Goal: Task Accomplishment & Management: Use online tool/utility

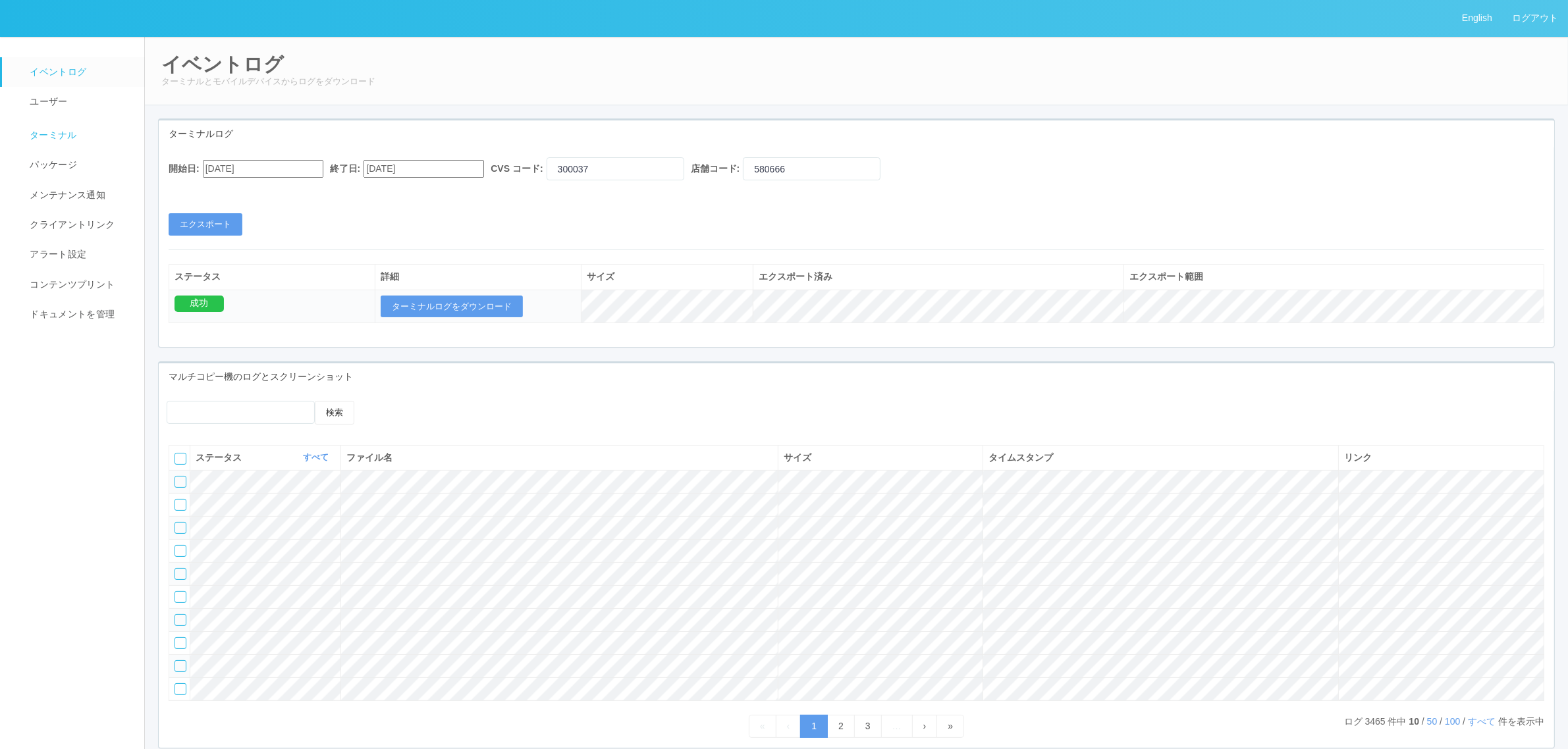
click at [77, 132] on link "ターミナル" at bounding box center [79, 134] width 154 height 33
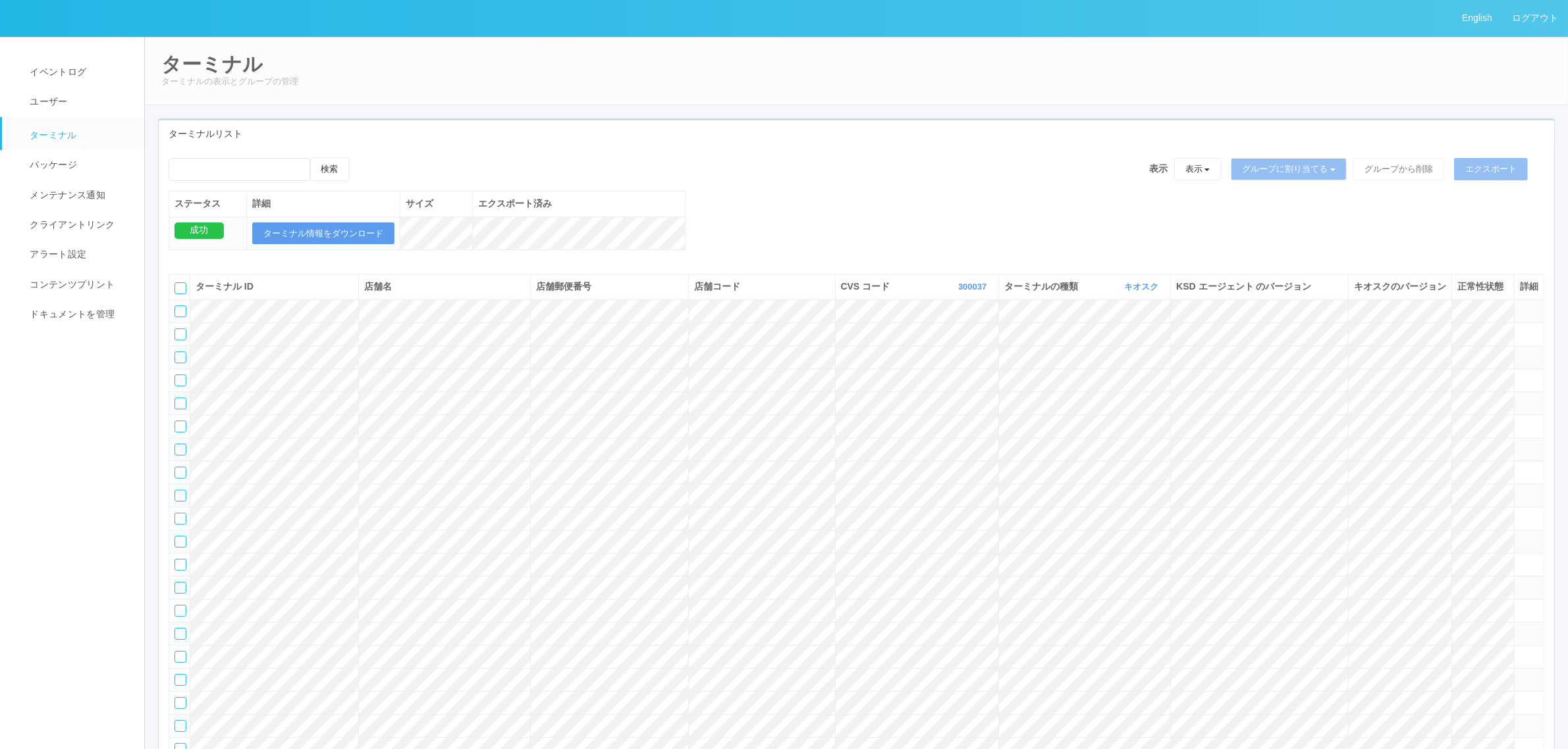
drag, startPoint x: 377, startPoint y: 277, endPoint x: 924, endPoint y: 231, distance: 548.9
click at [924, 231] on div "検索 表示 表示 すべてのターミナル 未割り当てのターミナル グループを追加 グループ名を編集 アーカイブ済みのターミナル グループに割り当てる グループを追…" at bounding box center [856, 210] width 1395 height 107
click at [962, 292] on link "300037" at bounding box center [974, 286] width 31 height 10
click at [931, 356] on span "115110" at bounding box center [920, 350] width 38 height 10
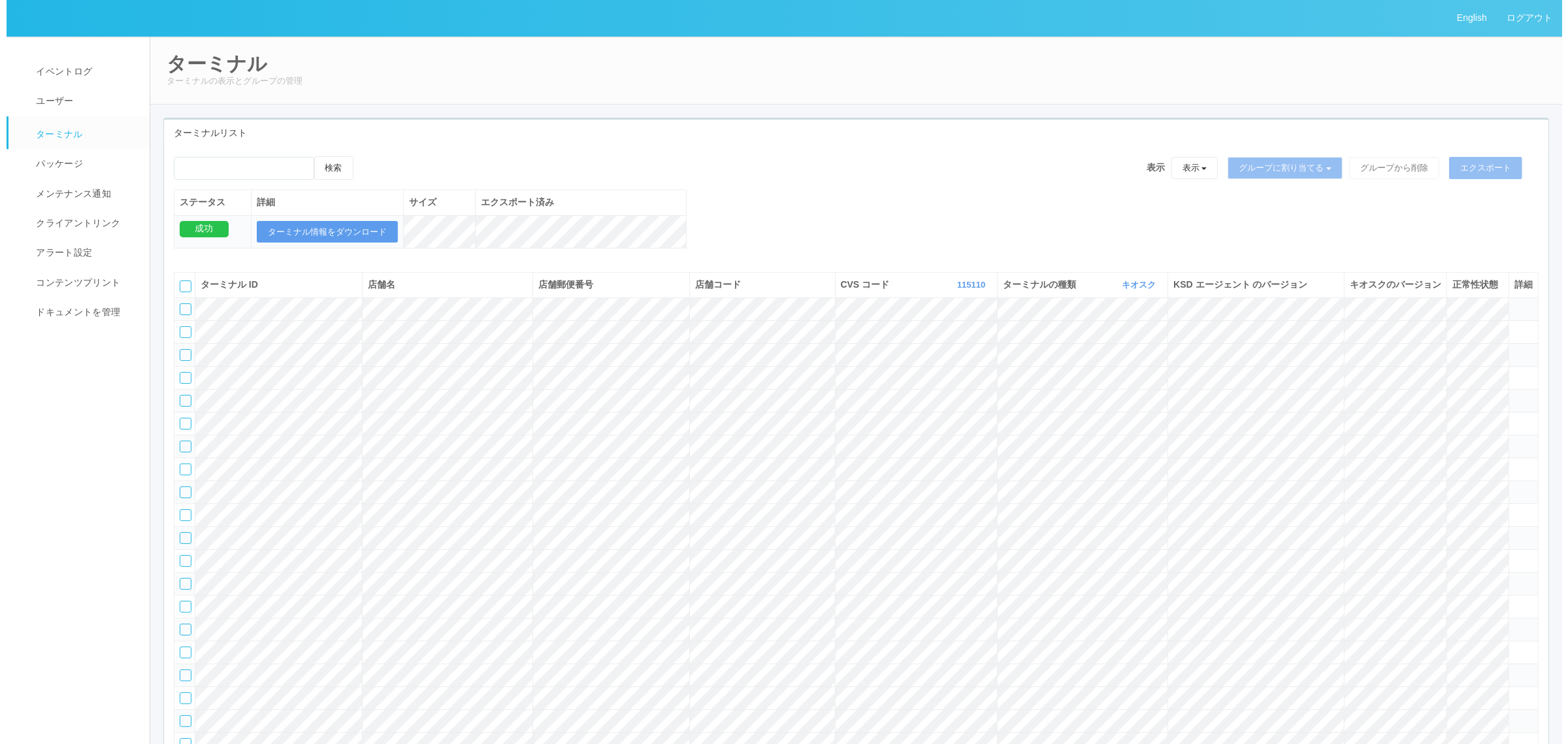
scroll to position [25222, 0]
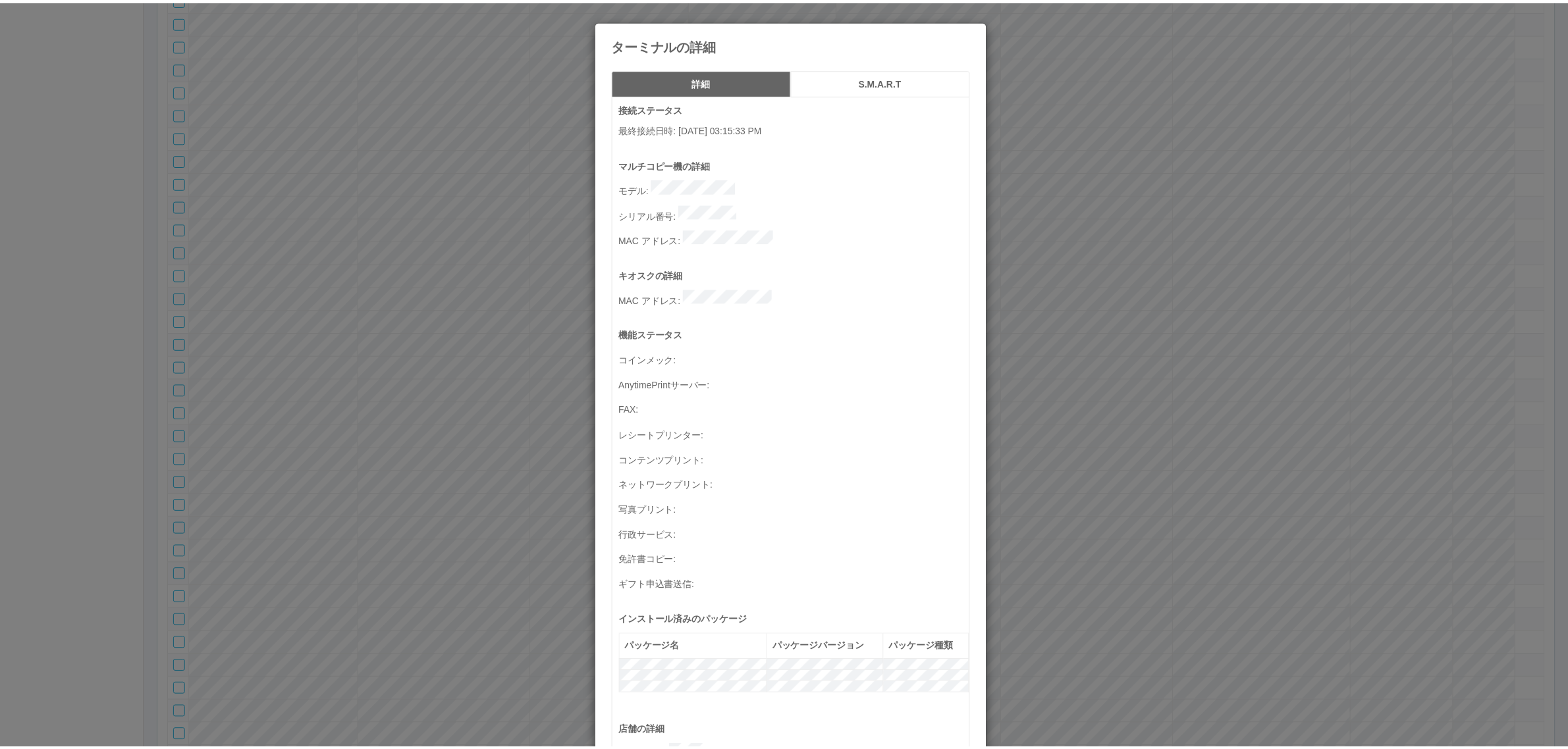
scroll to position [431, 0]
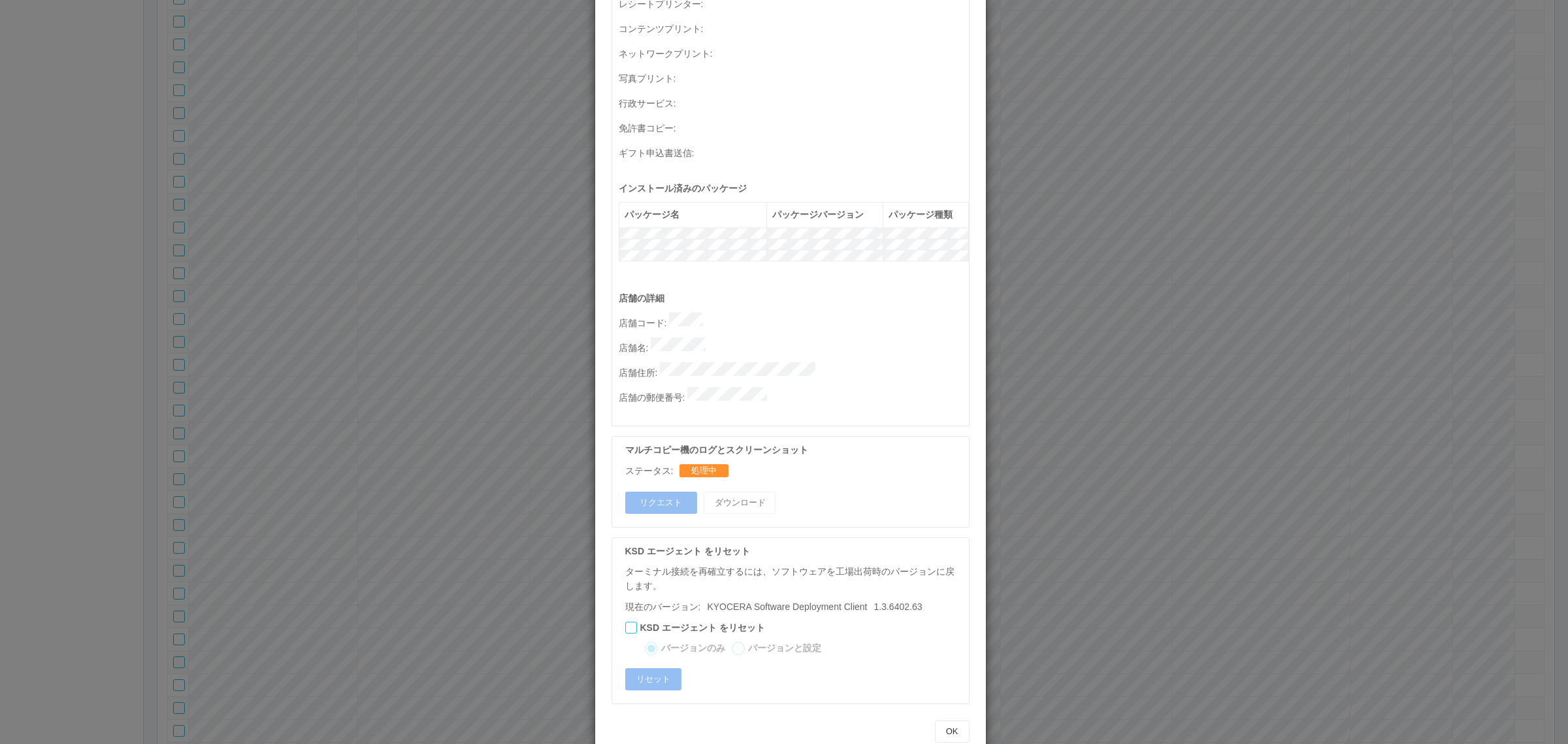
click at [1215, 446] on div "ターミナルの詳細 詳細 S.M.A.R.T 接続ステータス 最終接続日時 : [DATE] 03:15:33 PM マルチコピー機の詳細 モデル : シリアル…" at bounding box center [784, 372] width 1568 height 744
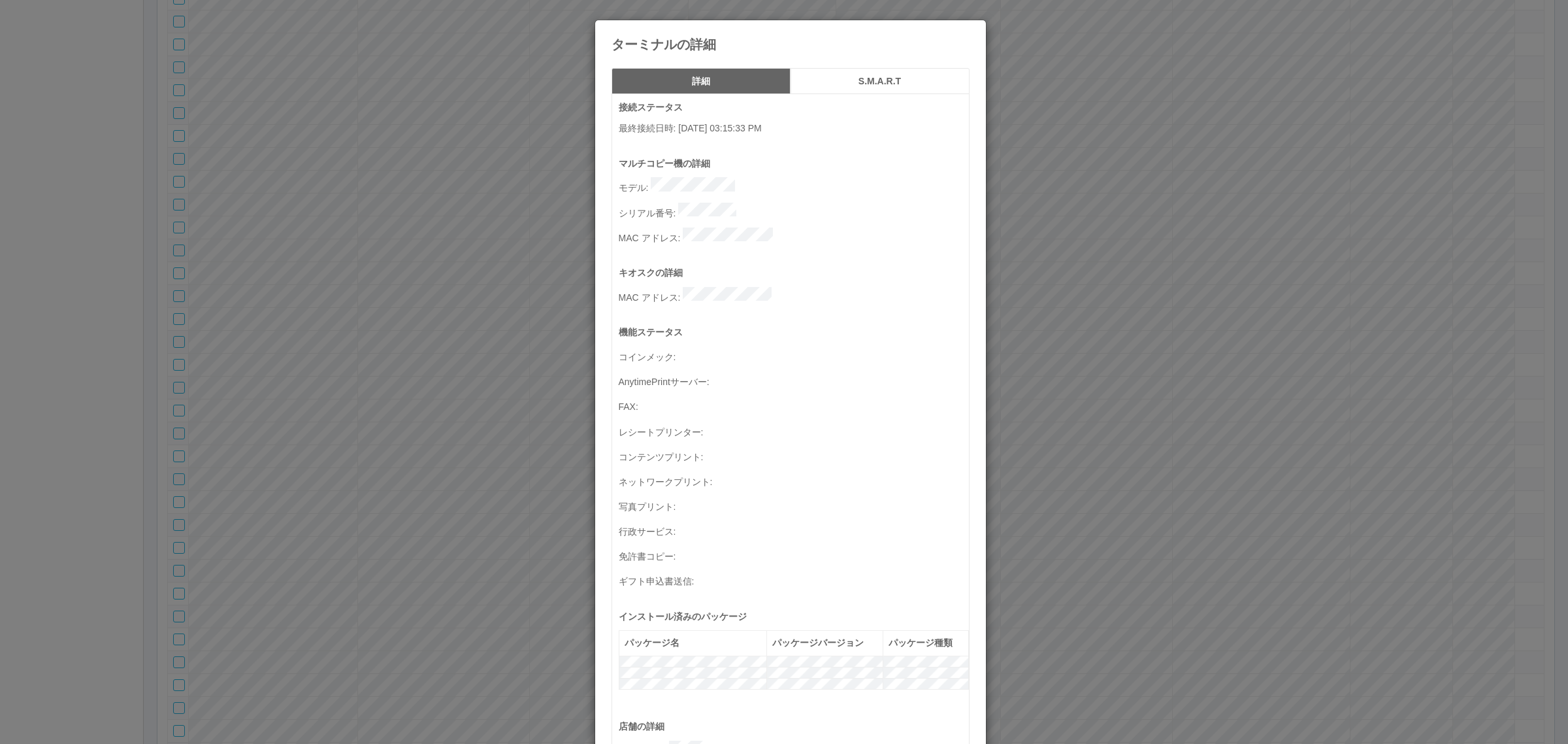
click at [881, 77] on h5 "S.M.A.R.T" at bounding box center [880, 81] width 170 height 9
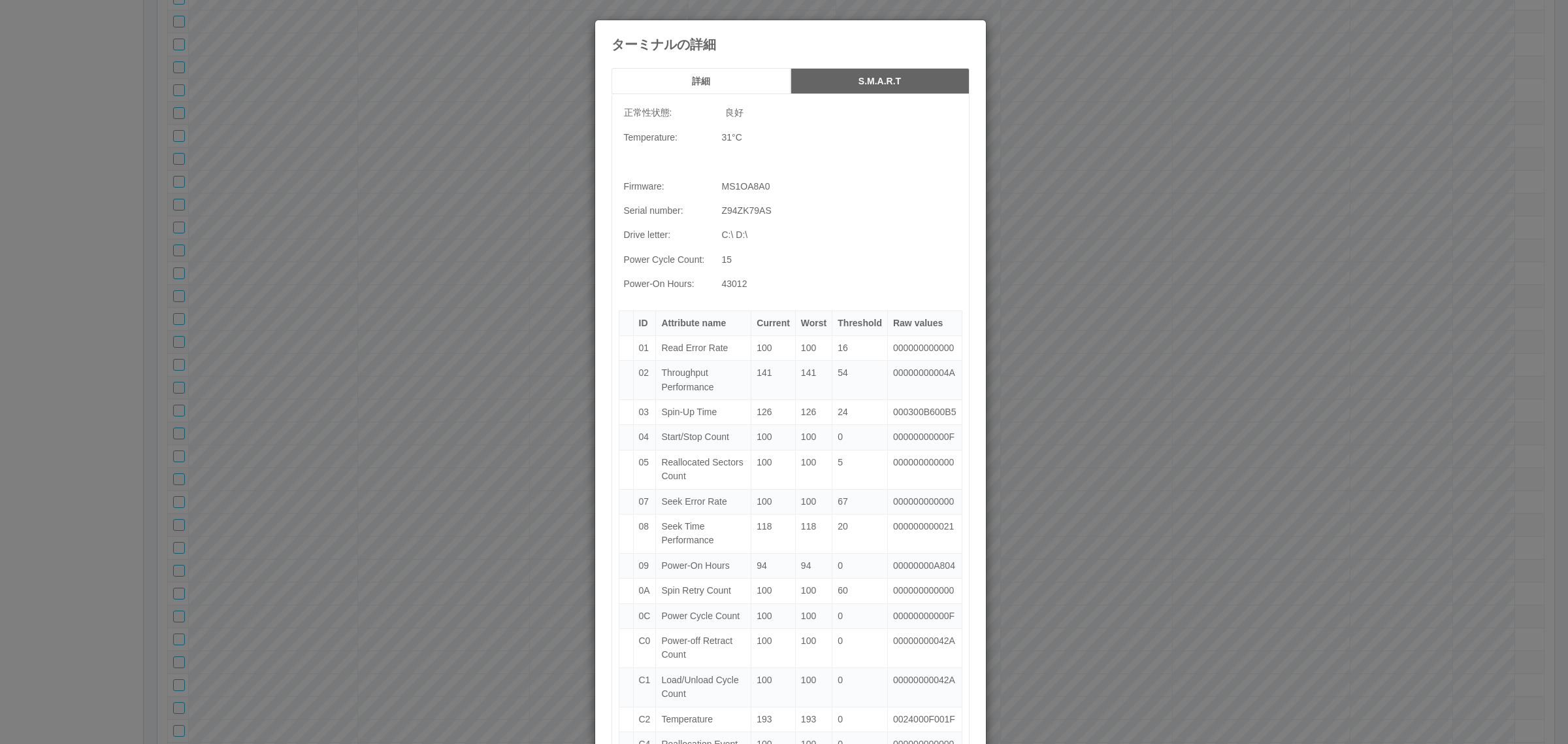
click at [691, 77] on h5 "詳細" at bounding box center [701, 81] width 170 height 9
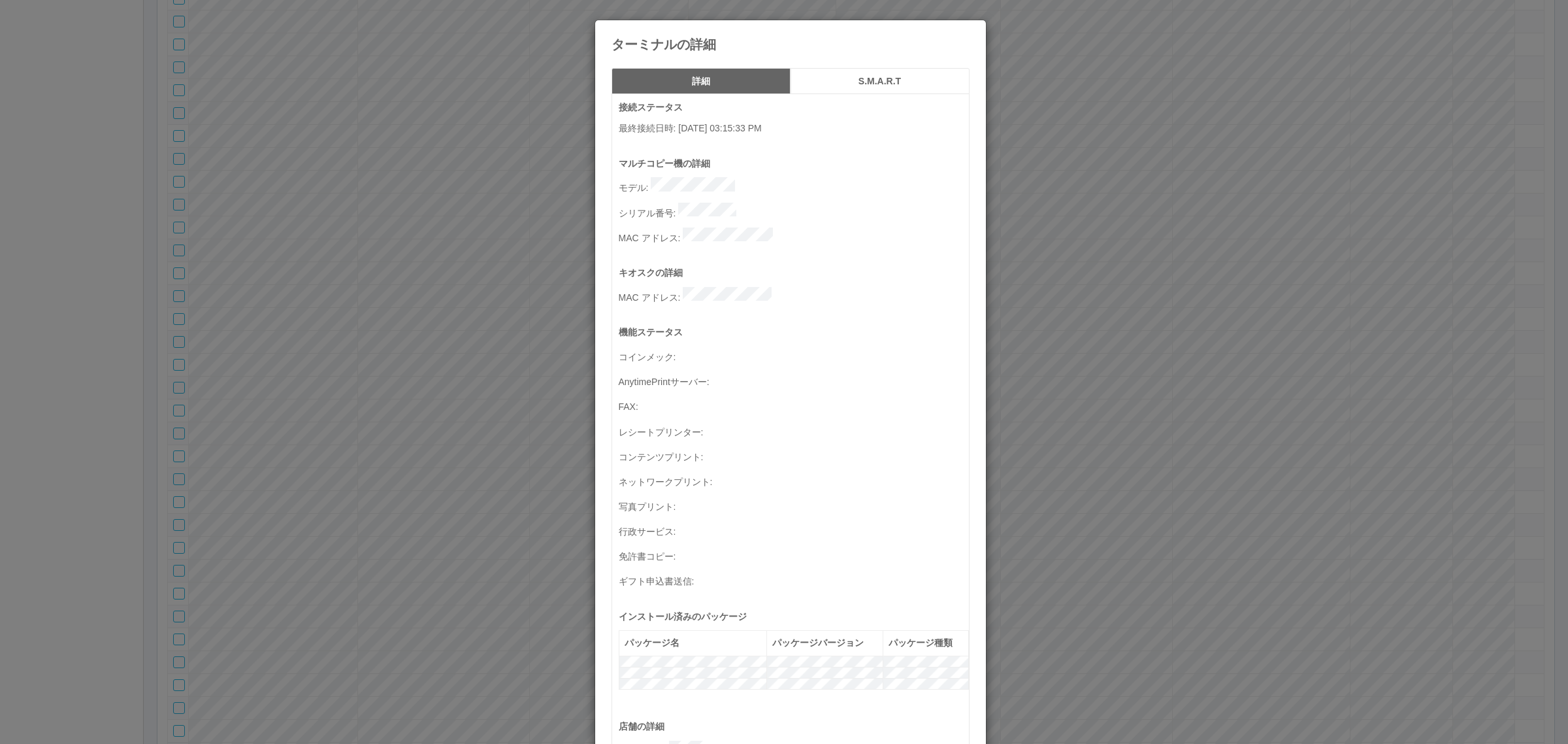
click at [969, 30] on icon at bounding box center [969, 30] width 0 height 0
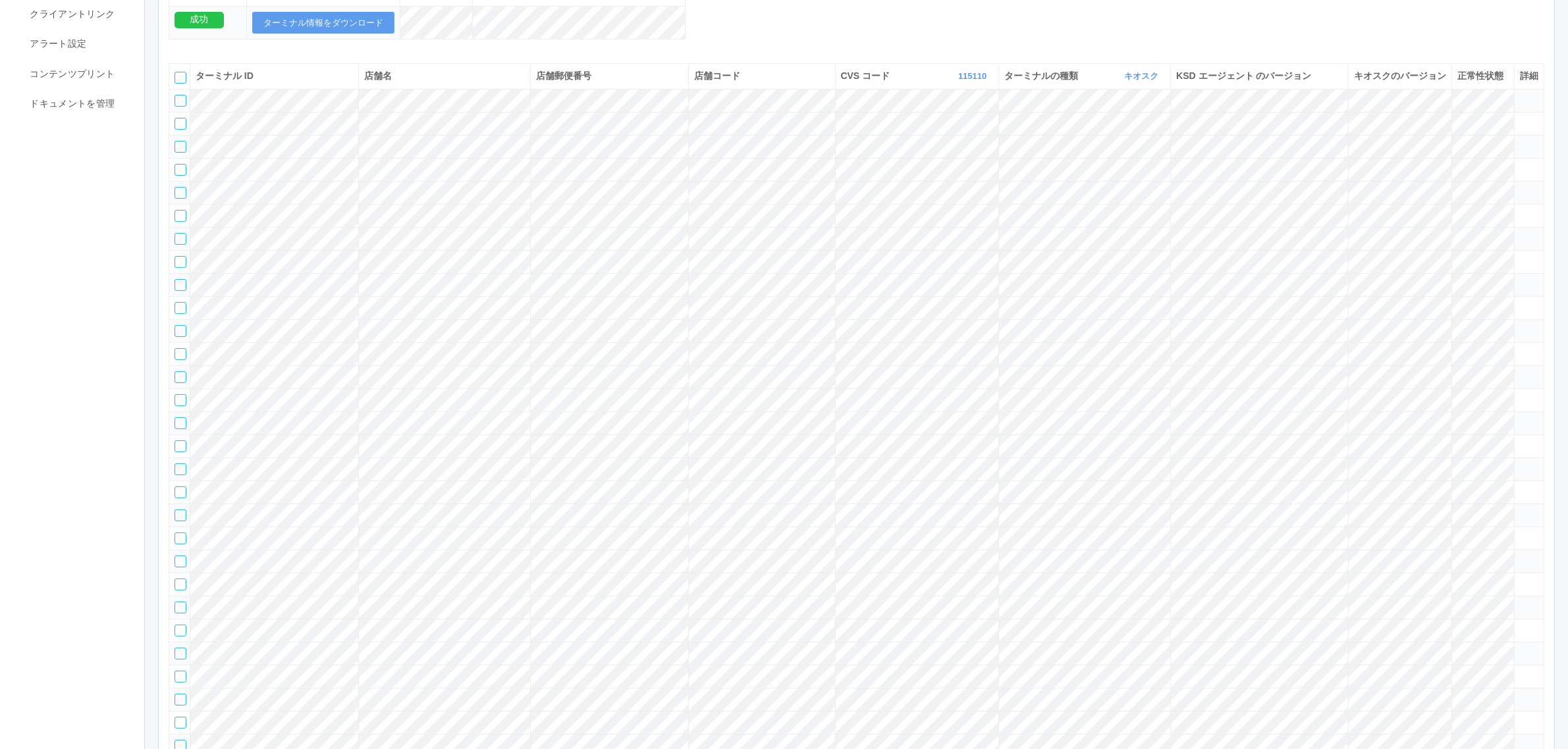
scroll to position [0, 0]
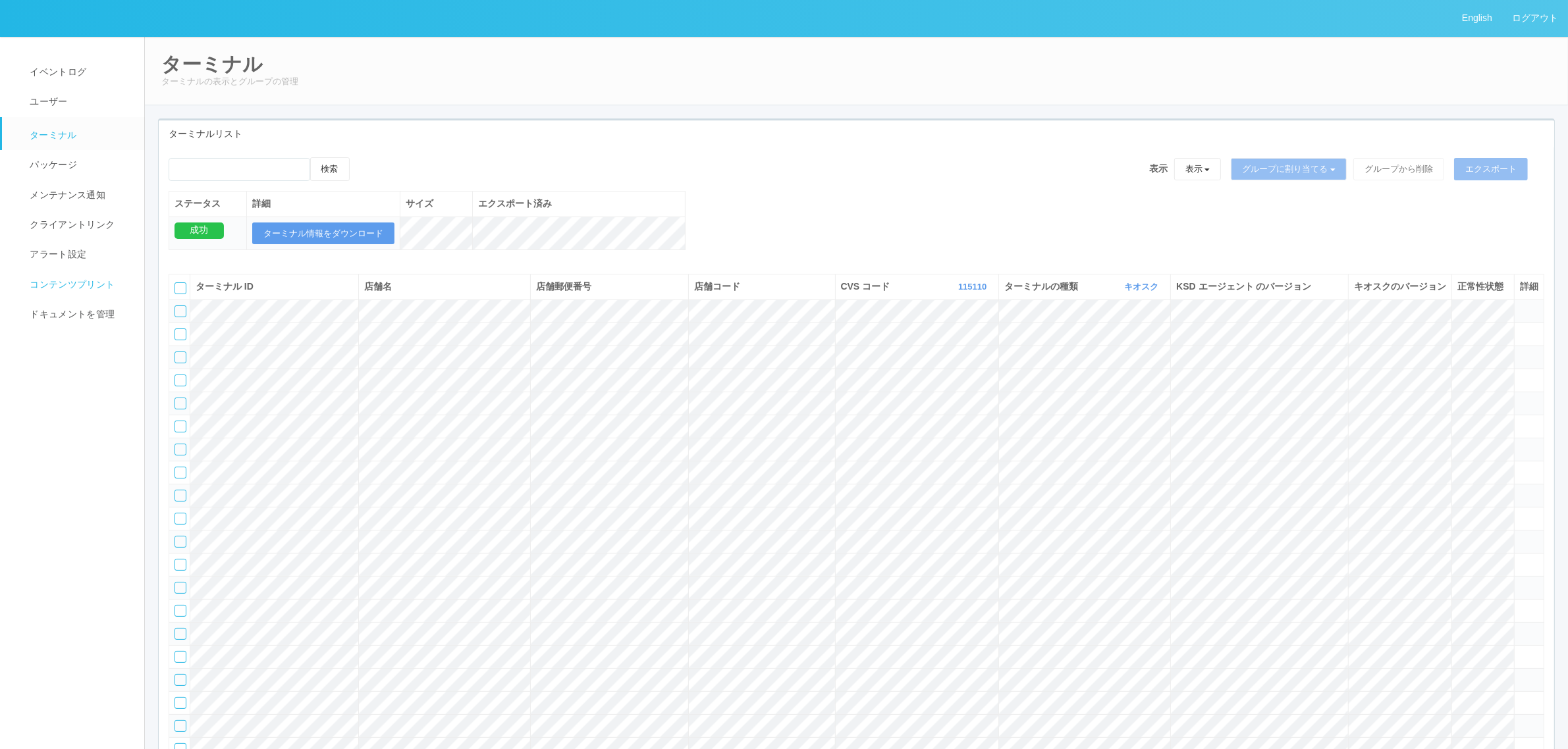
click at [74, 286] on span "コンテンツプリント" at bounding box center [70, 284] width 88 height 10
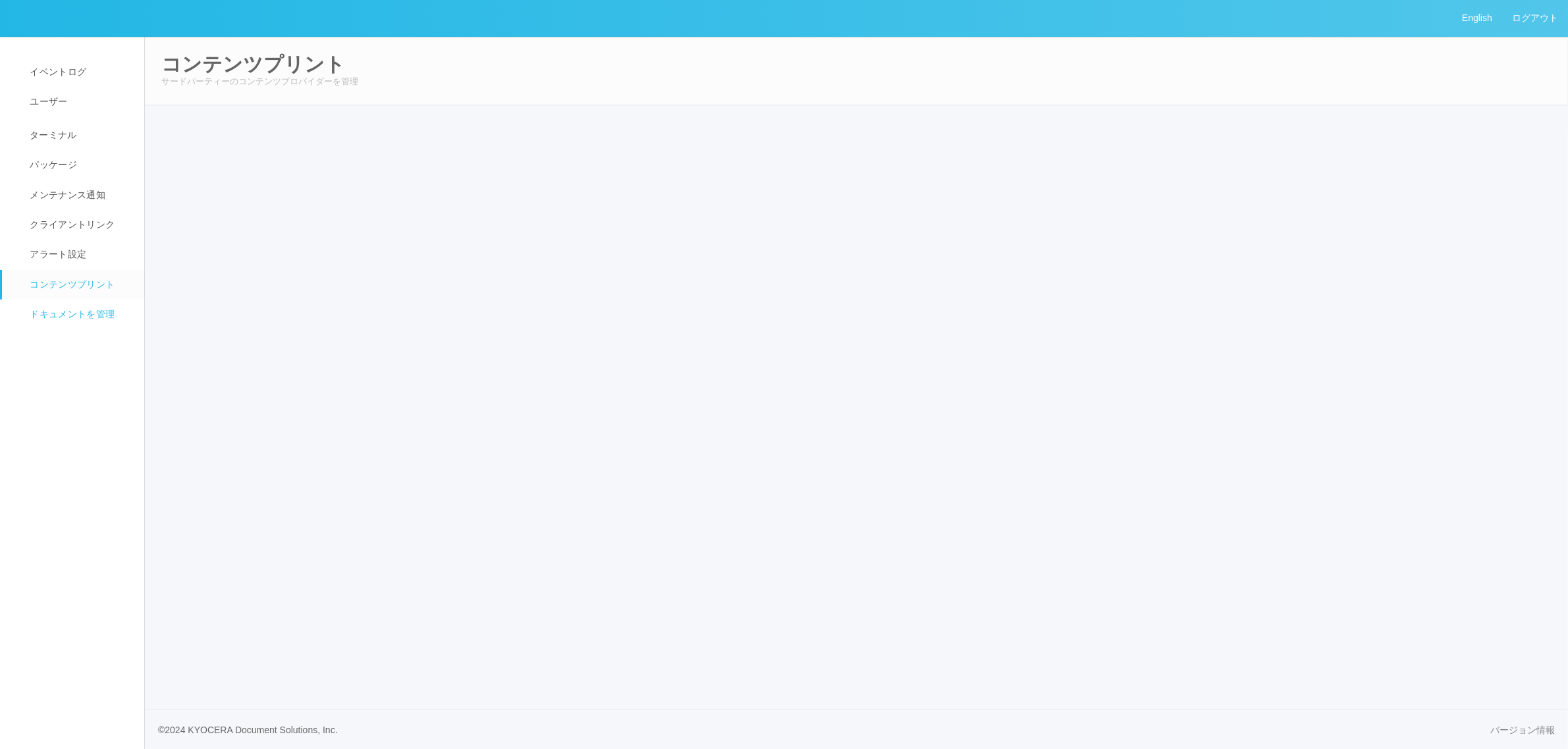
select select "6"
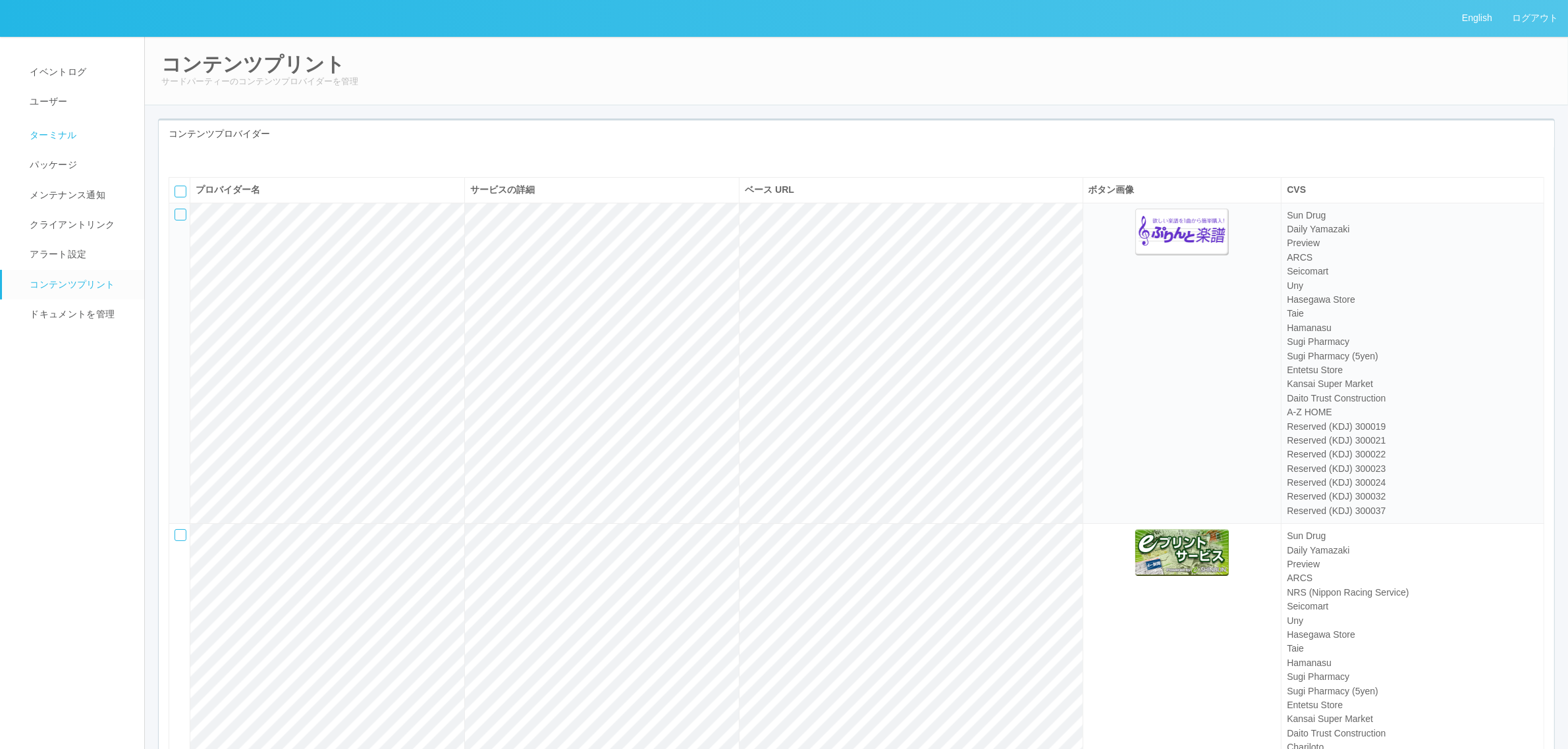
click at [55, 140] on span "ターミナル" at bounding box center [52, 135] width 51 height 10
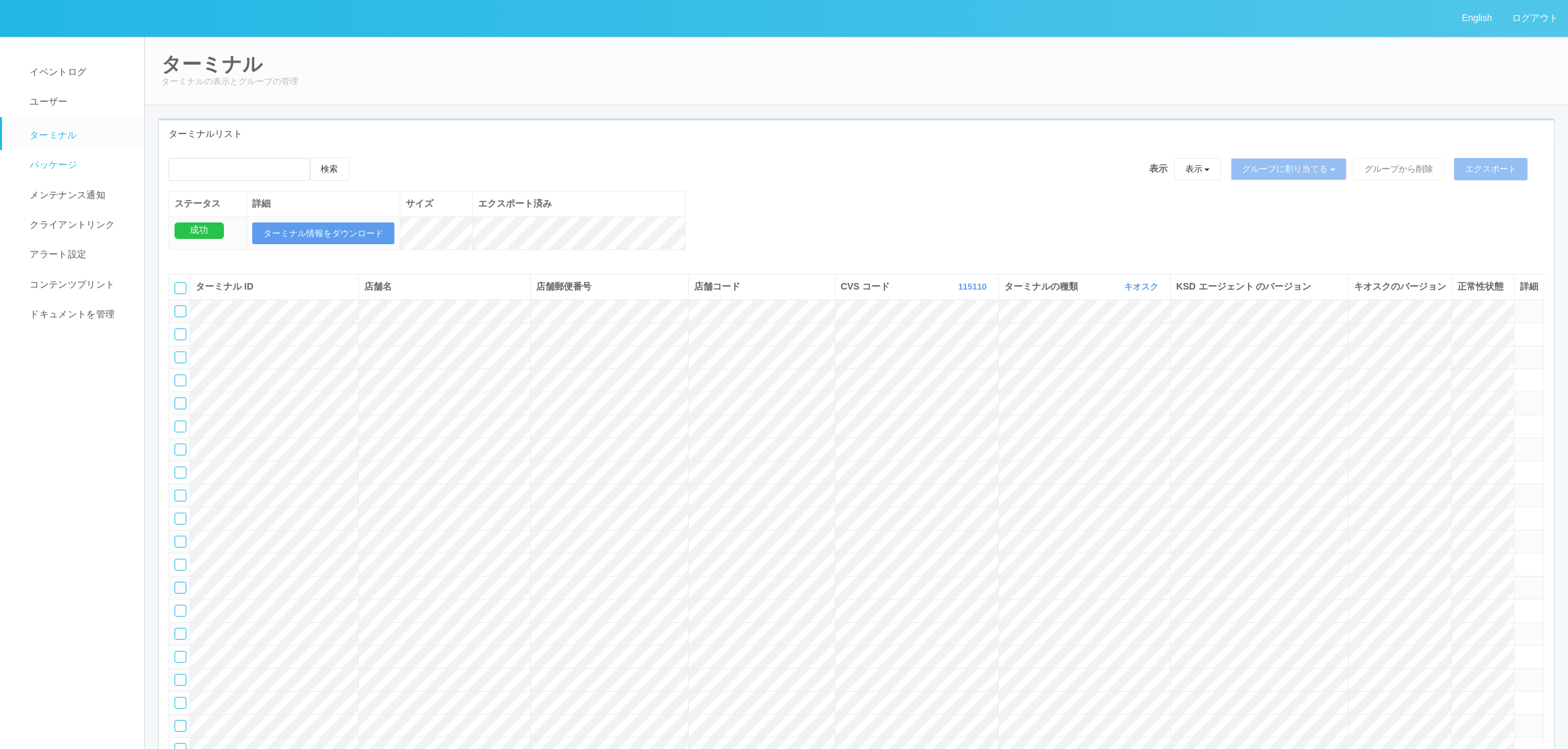
click at [77, 161] on link "パッケージ" at bounding box center [79, 165] width 154 height 29
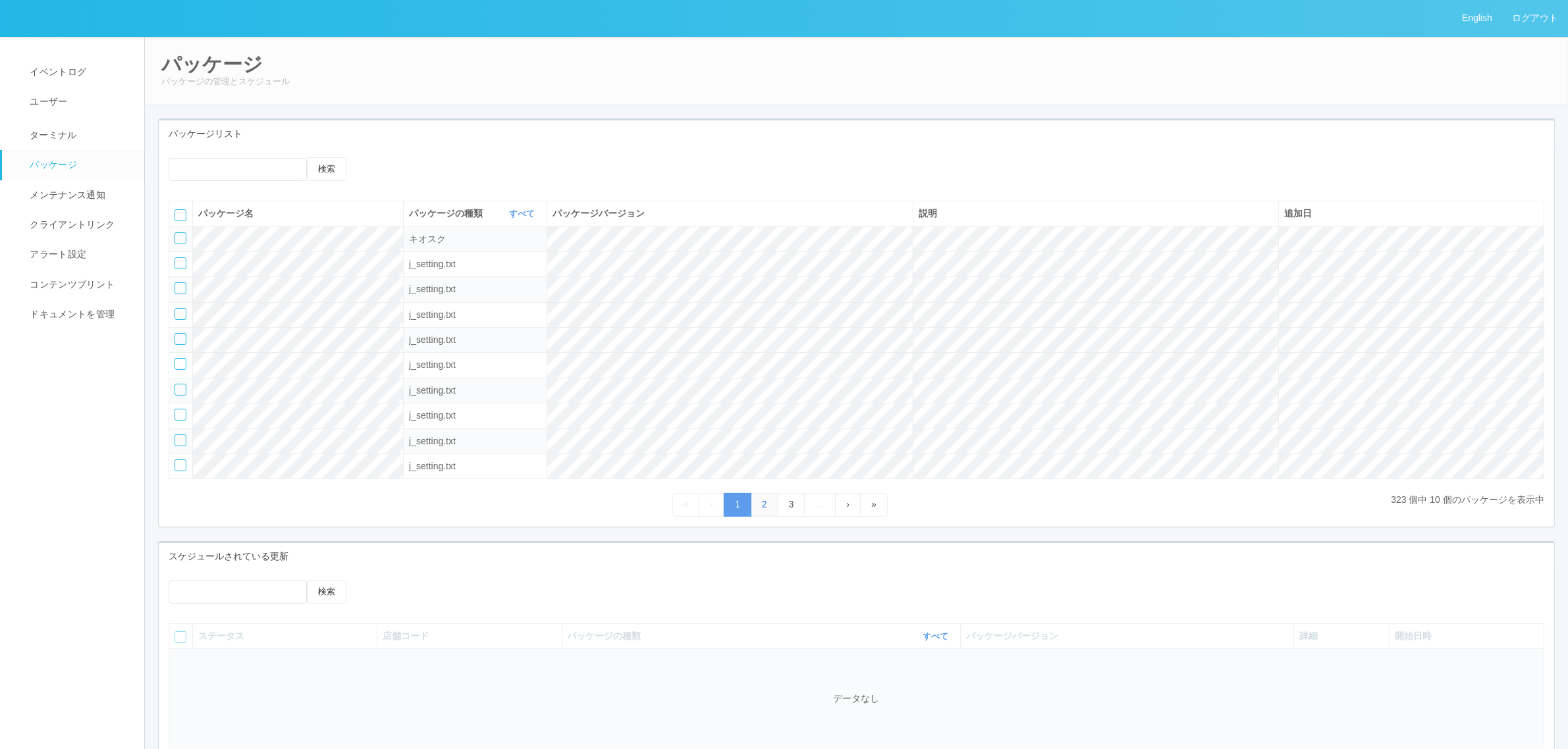
click at [767, 502] on link "2" at bounding box center [765, 505] width 27 height 23
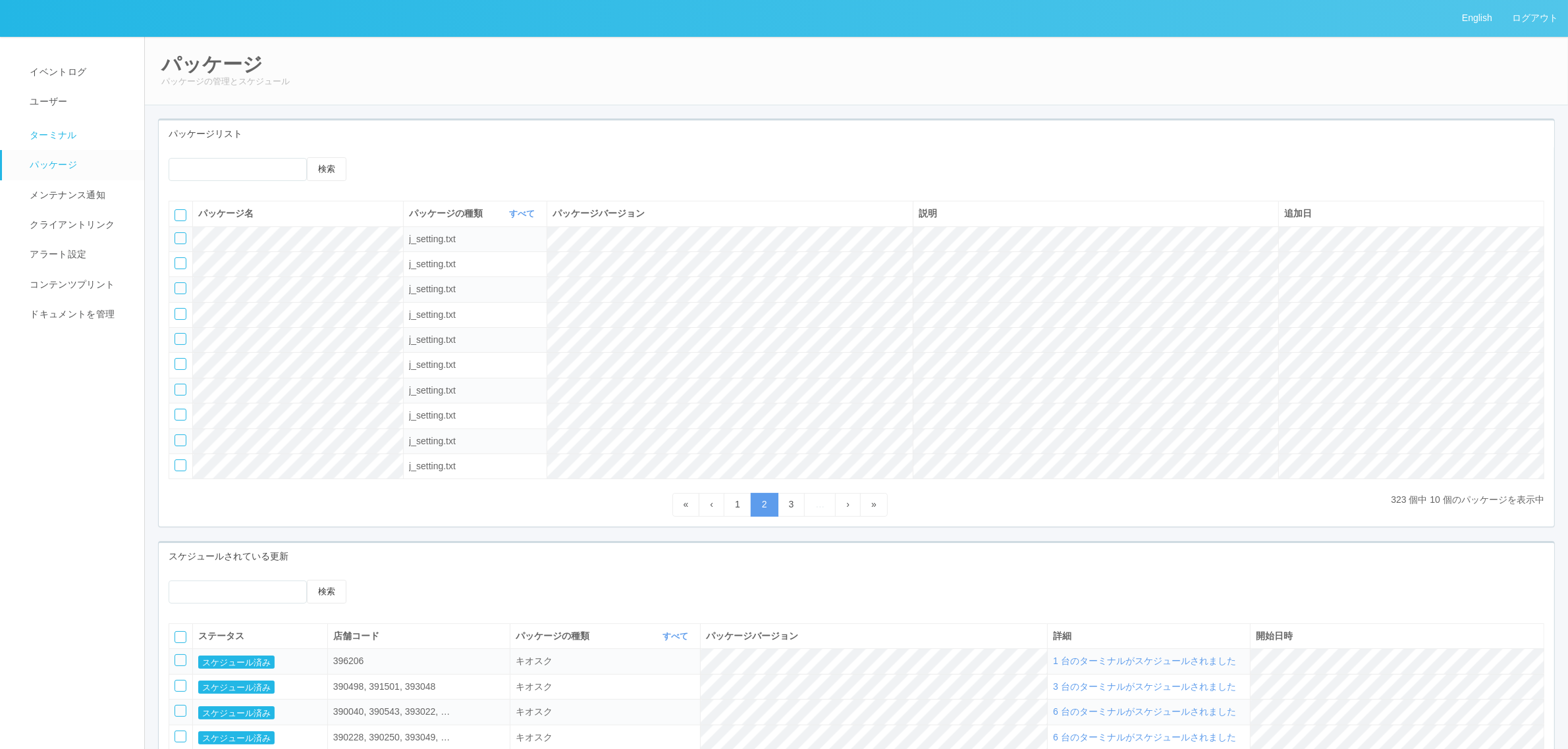
click at [99, 129] on link "ターミナル" at bounding box center [79, 134] width 154 height 33
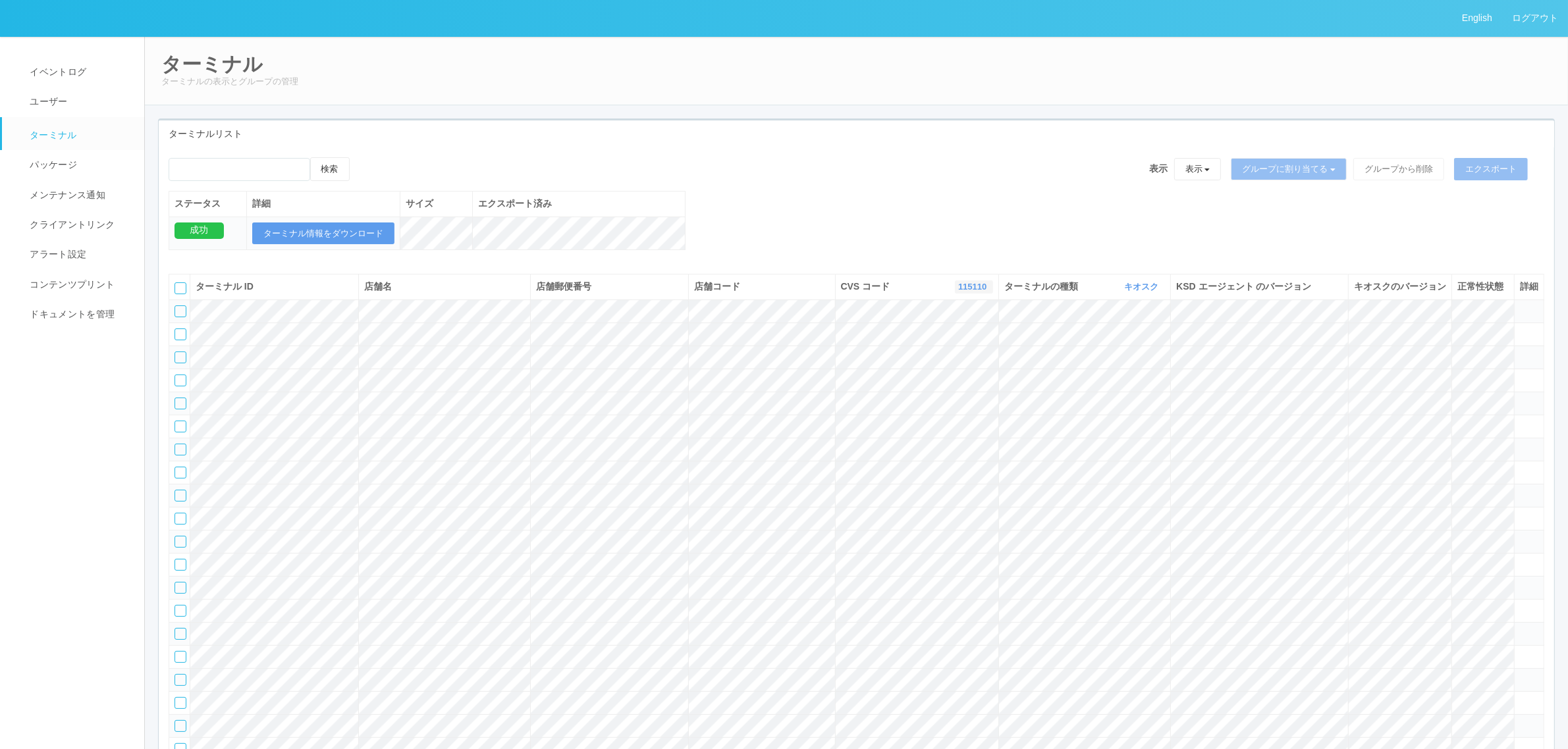
click at [969, 292] on link "115110" at bounding box center [974, 286] width 31 height 10
click at [967, 396] on link "961762" at bounding box center [940, 387] width 104 height 18
click at [772, 194] on div "検索 表示 表示 すべてのターミナル 未割り当てのターミナル グループを追加 グループ名を編集 アーカイブ済みのターミナル グループに割り当てる グループを追…" at bounding box center [856, 210] width 1395 height 107
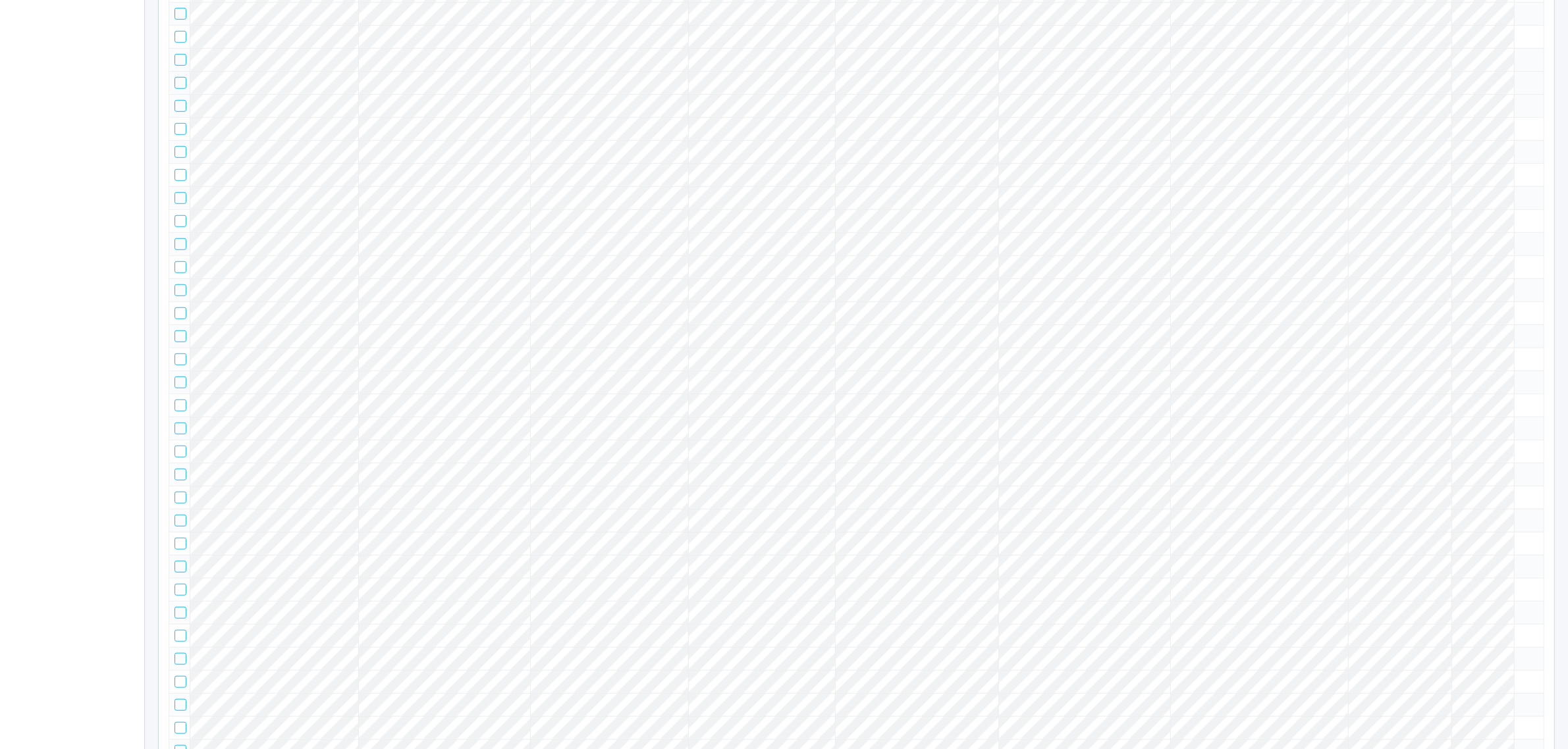
click at [183, 89] on div at bounding box center [180, 83] width 12 height 12
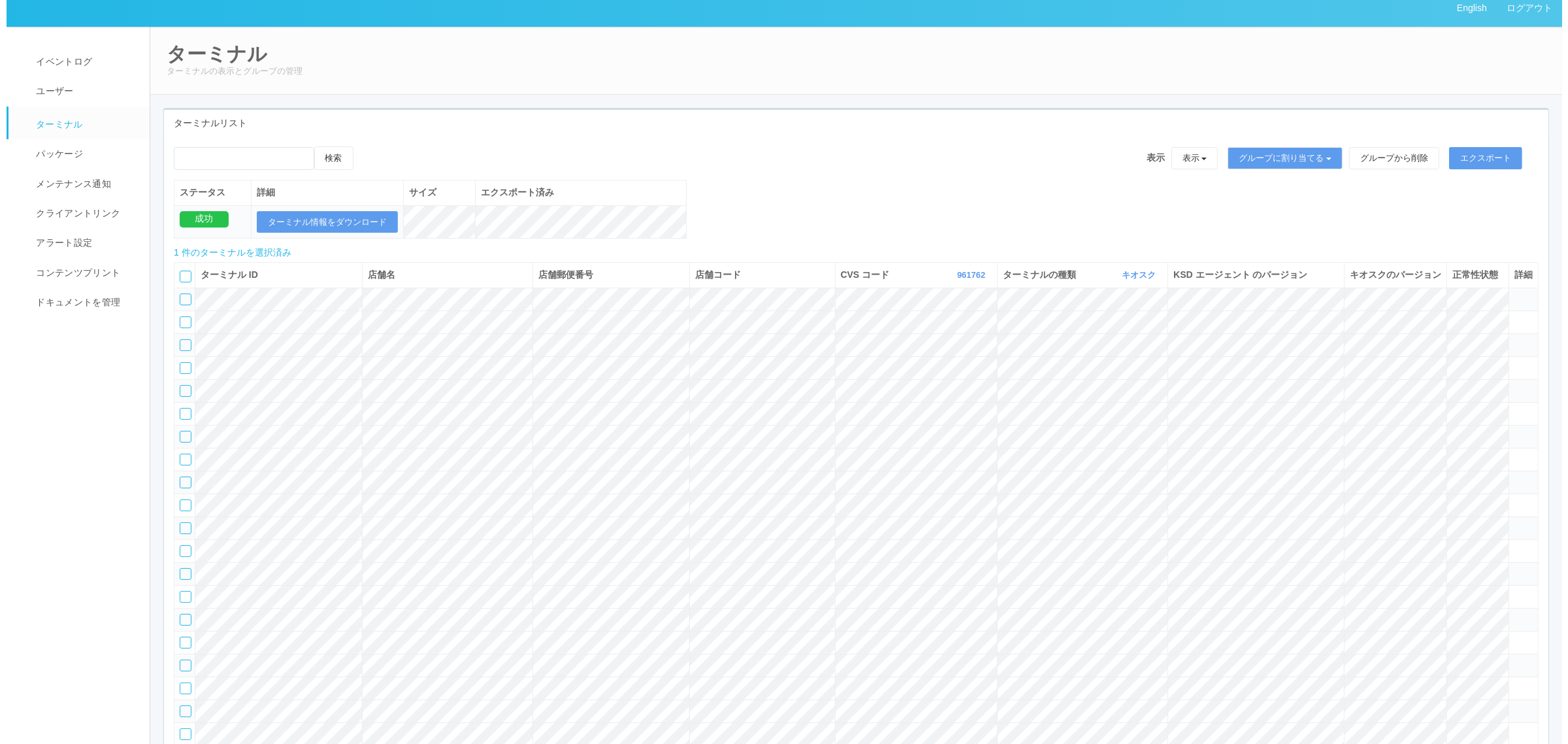
scroll to position [0, 0]
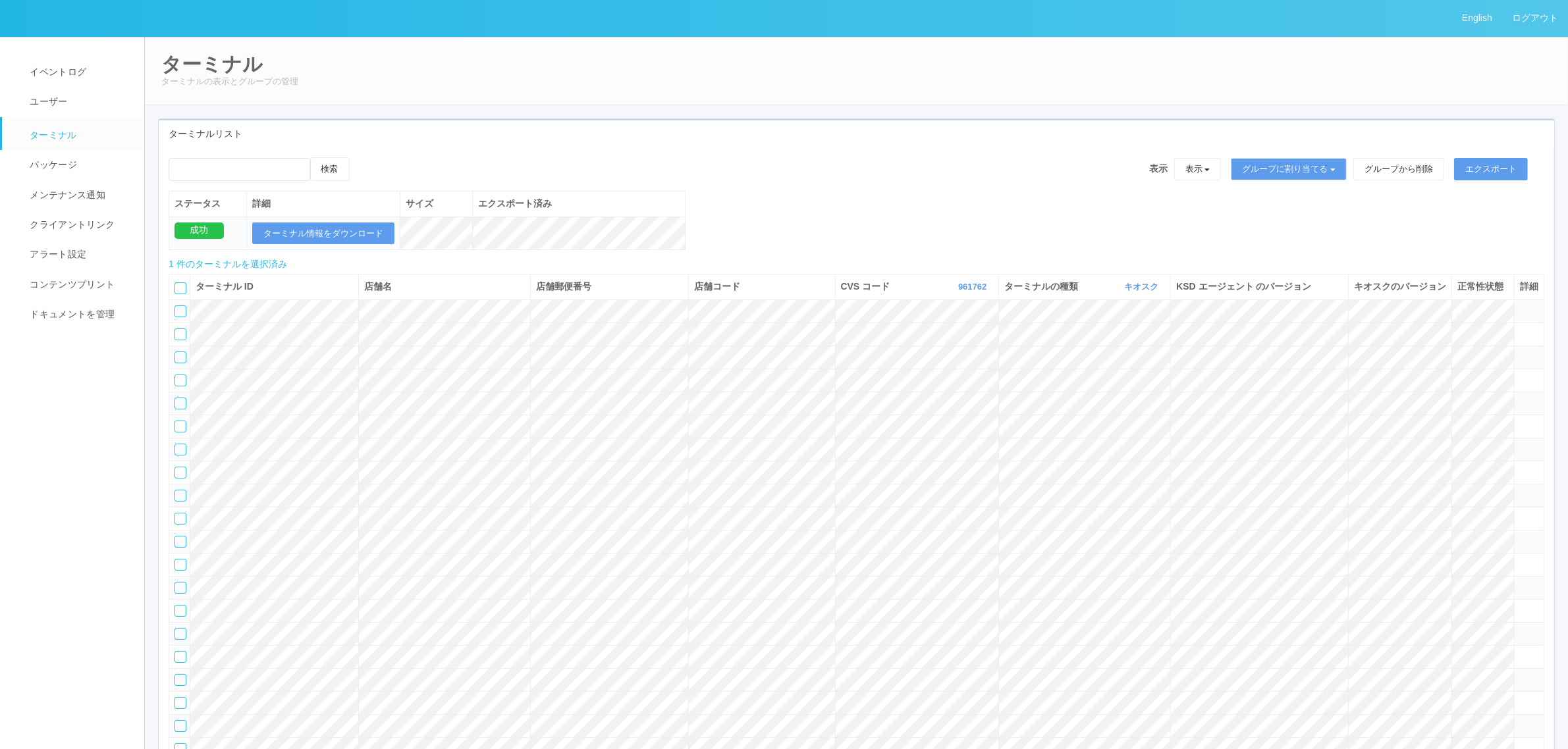
click at [363, 157] on icon at bounding box center [363, 157] width 0 height 0
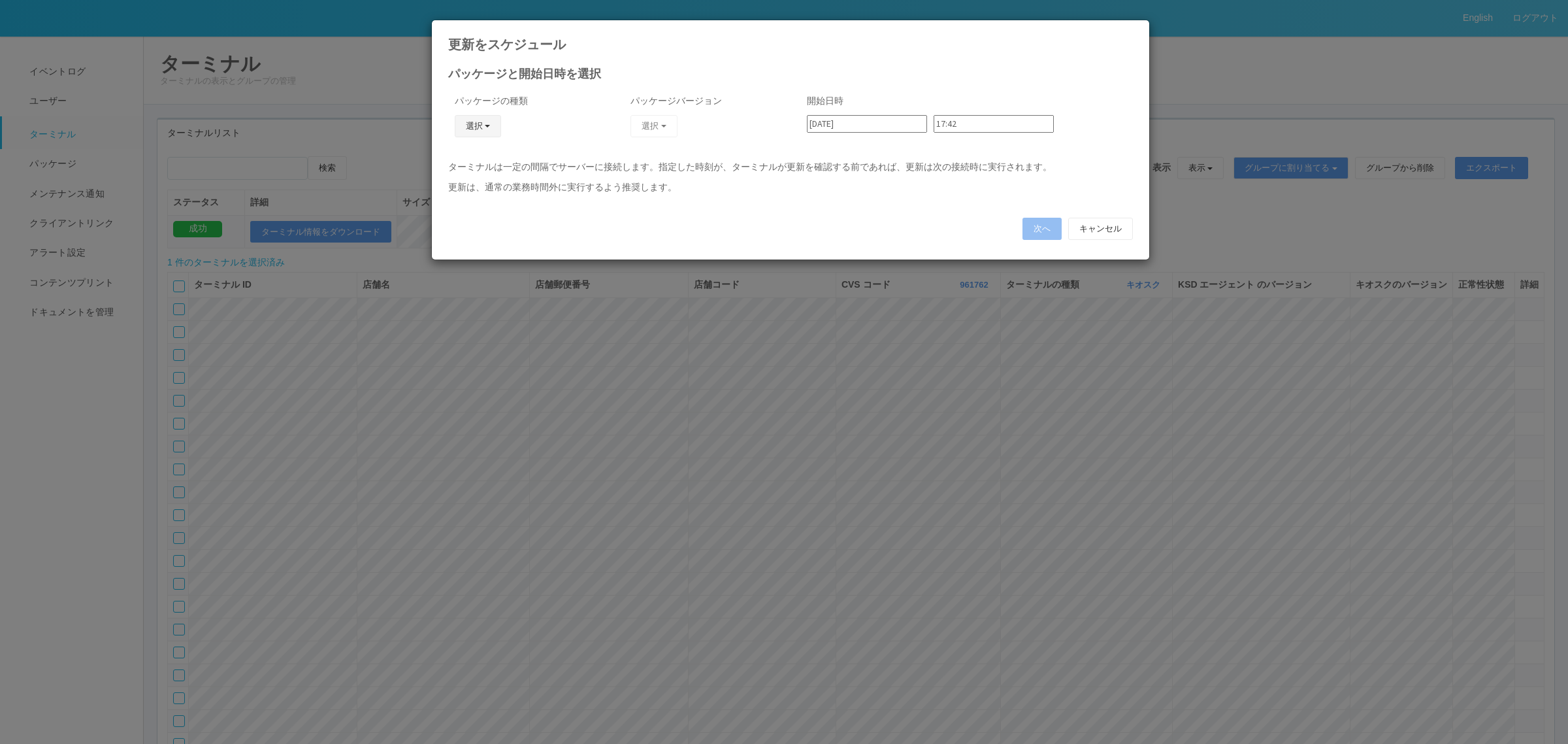
click at [460, 131] on button "選択" at bounding box center [478, 126] width 47 height 22
click at [468, 203] on link "j_setting.txt" at bounding box center [458, 203] width 103 height 20
click at [662, 117] on button "選択" at bounding box center [654, 126] width 47 height 22
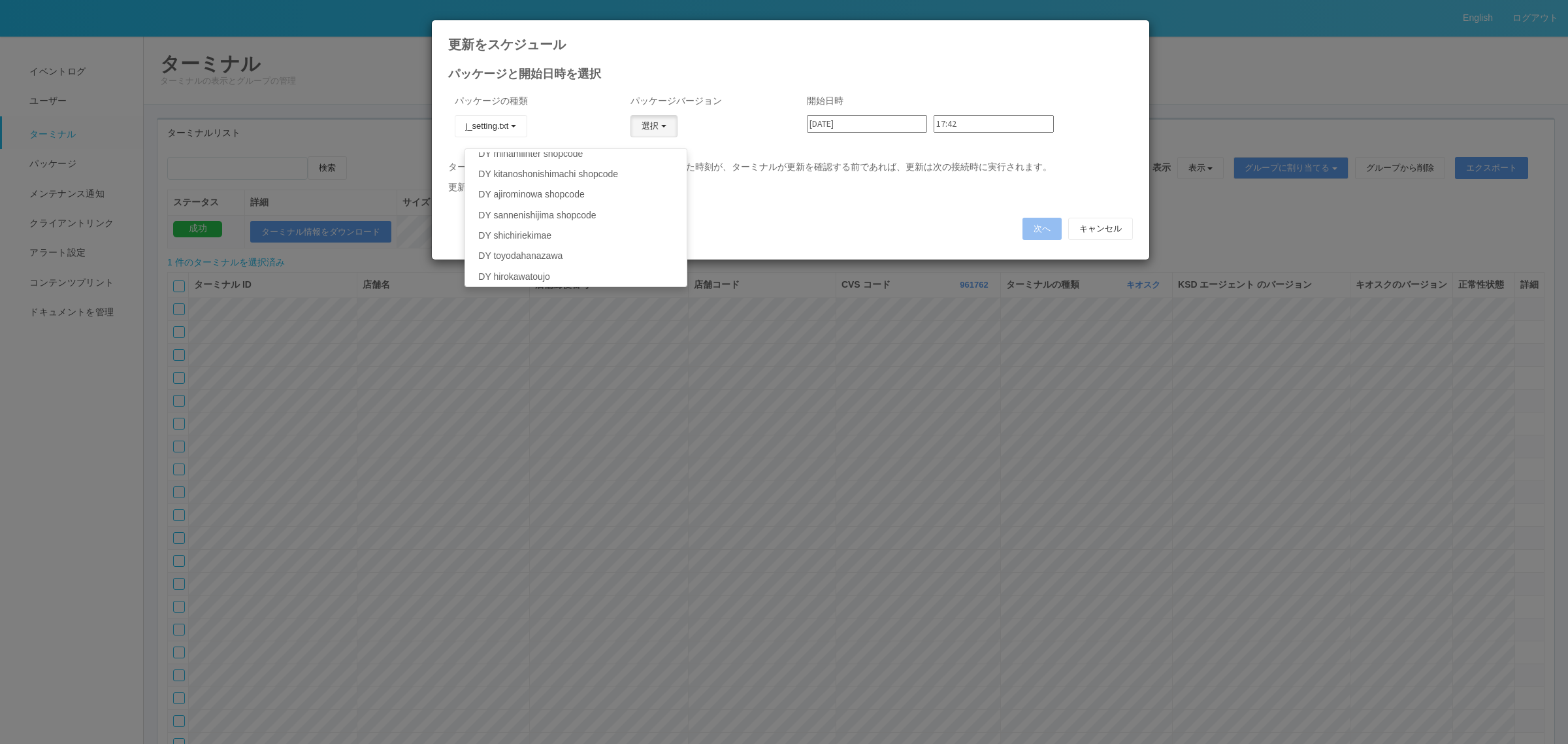
scroll to position [168, 0]
click at [604, 256] on link "DY [PERSON_NAME] shopcode" at bounding box center [576, 262] width 221 height 20
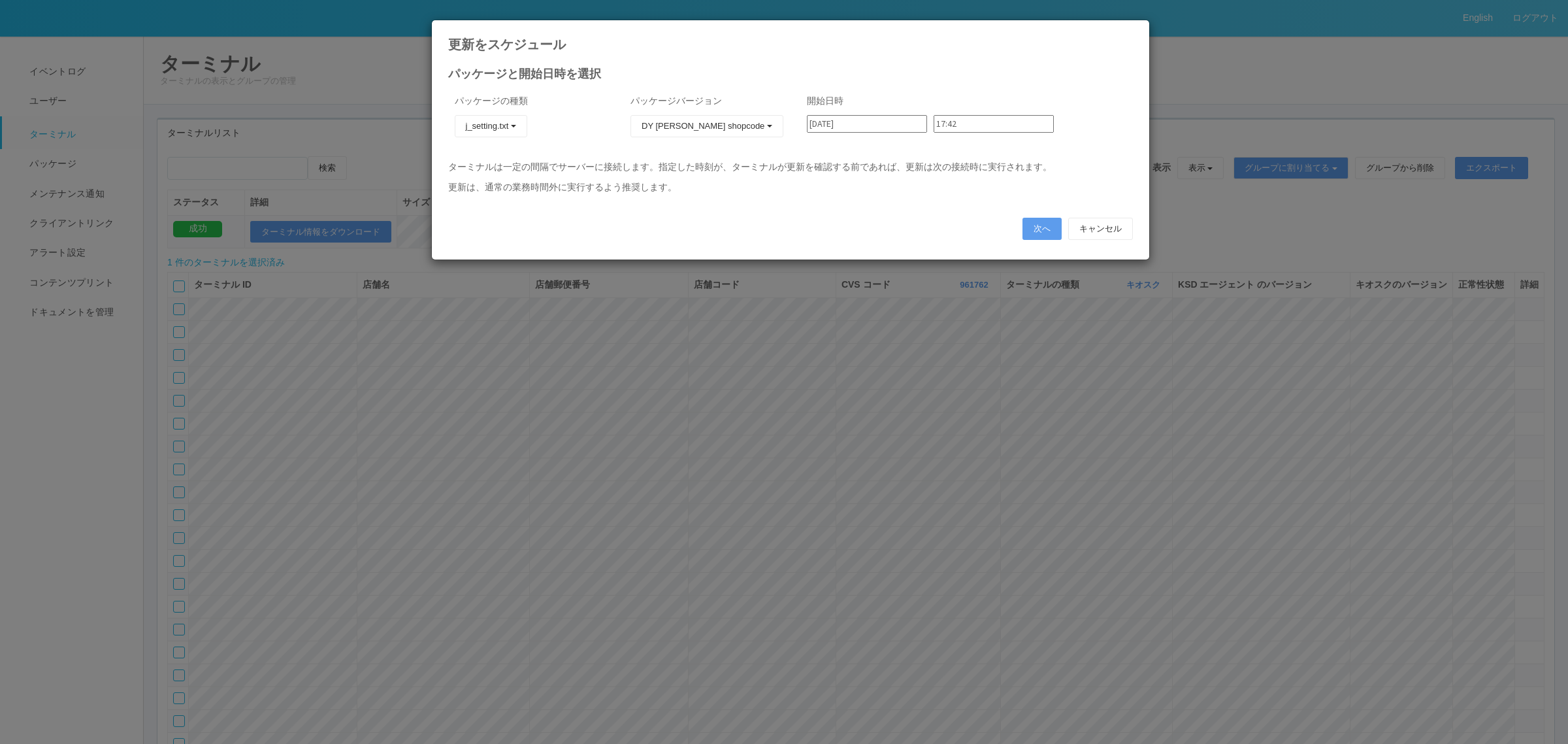
click at [866, 128] on input "[DATE]" at bounding box center [866, 124] width 120 height 18
click at [823, 395] on div "7" at bounding box center [821, 401] width 22 height 13
type input "[DATE]"
click at [948, 125] on input "17:42" at bounding box center [993, 124] width 120 height 18
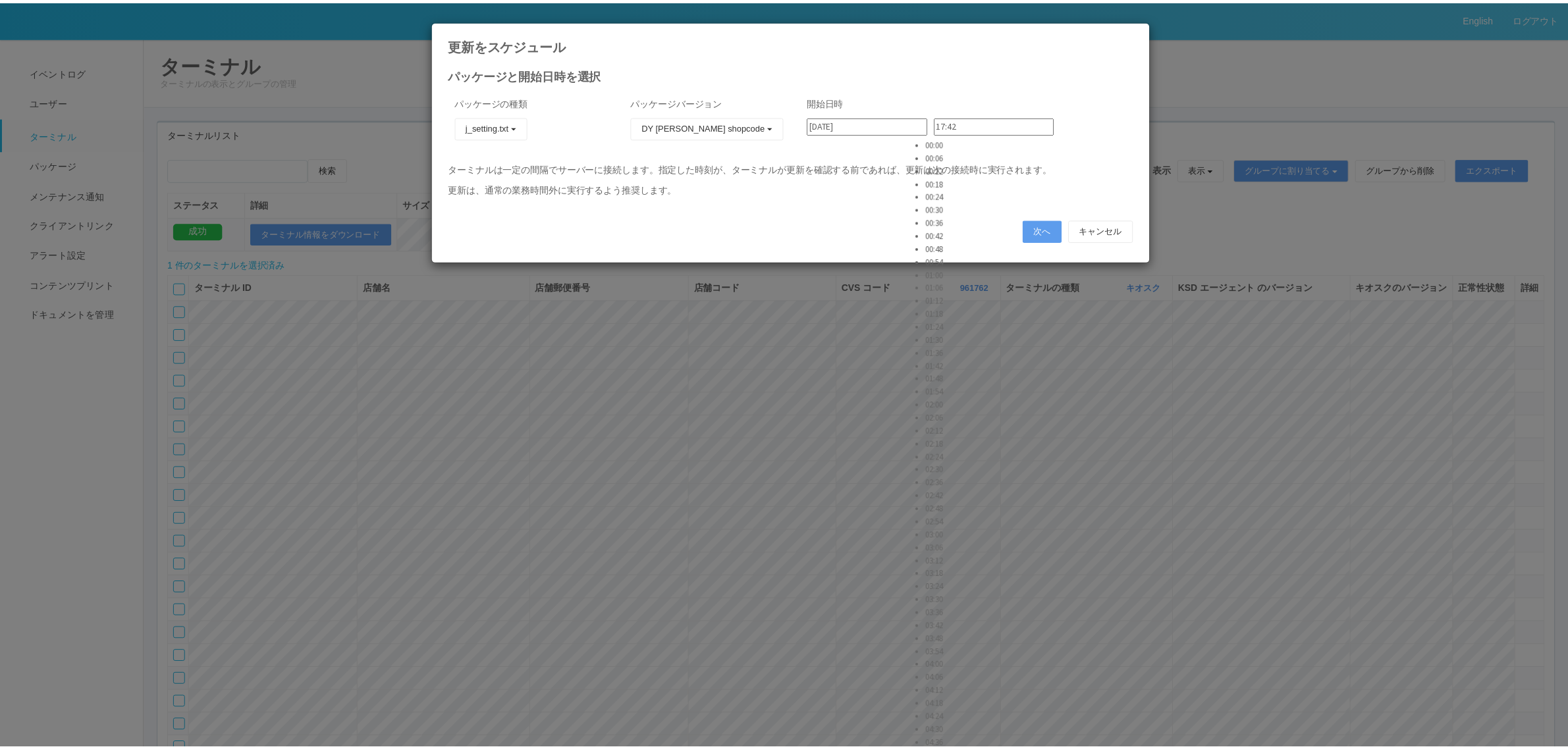
scroll to position [304, 0]
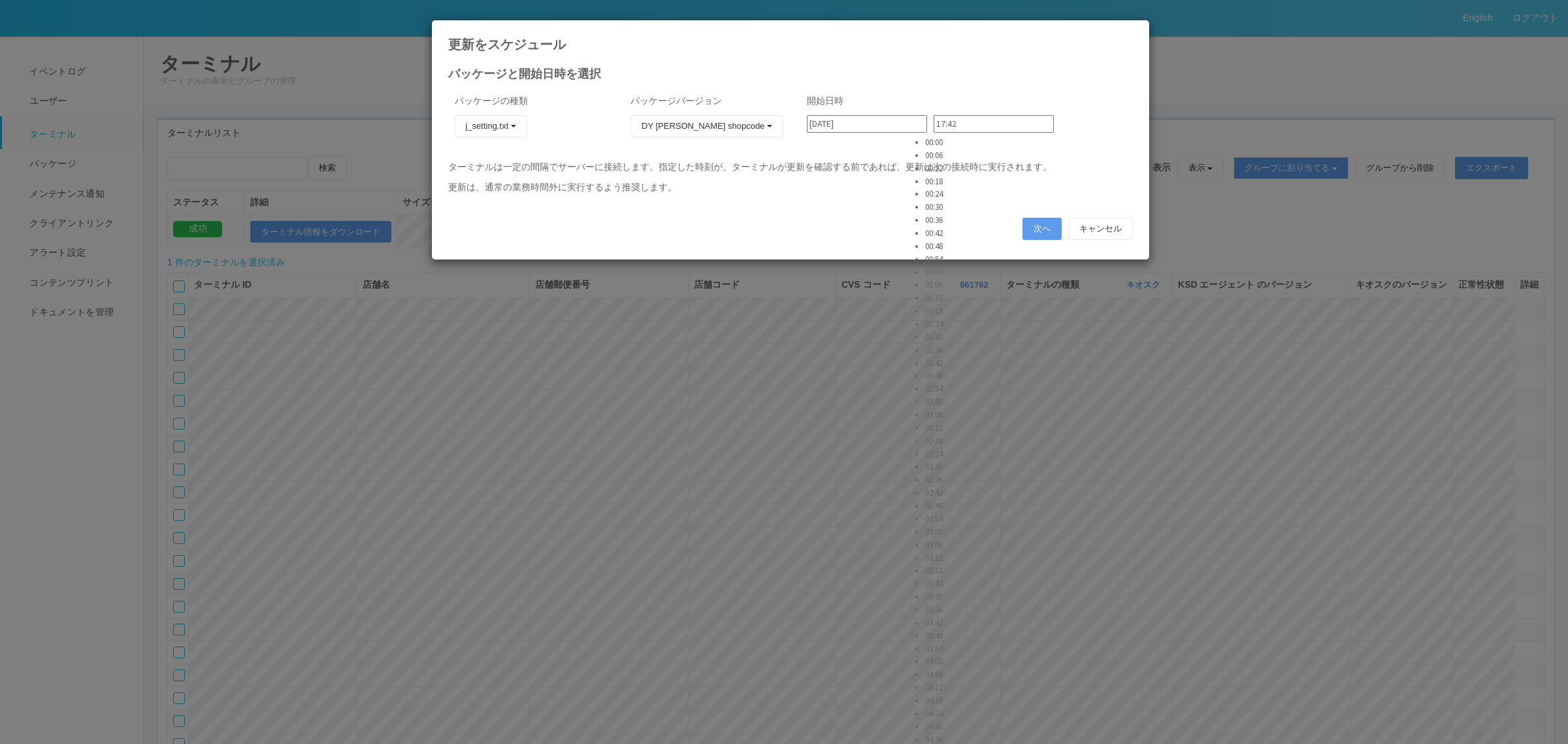
click at [952, 395] on li "02:00" at bounding box center [942, 402] width 33 height 13
type input "02:00"
click at [872, 122] on input "[DATE]" at bounding box center [866, 124] width 120 height 18
click at [832, 410] on div "8" at bounding box center [821, 416] width 22 height 13
type input "[DATE]"
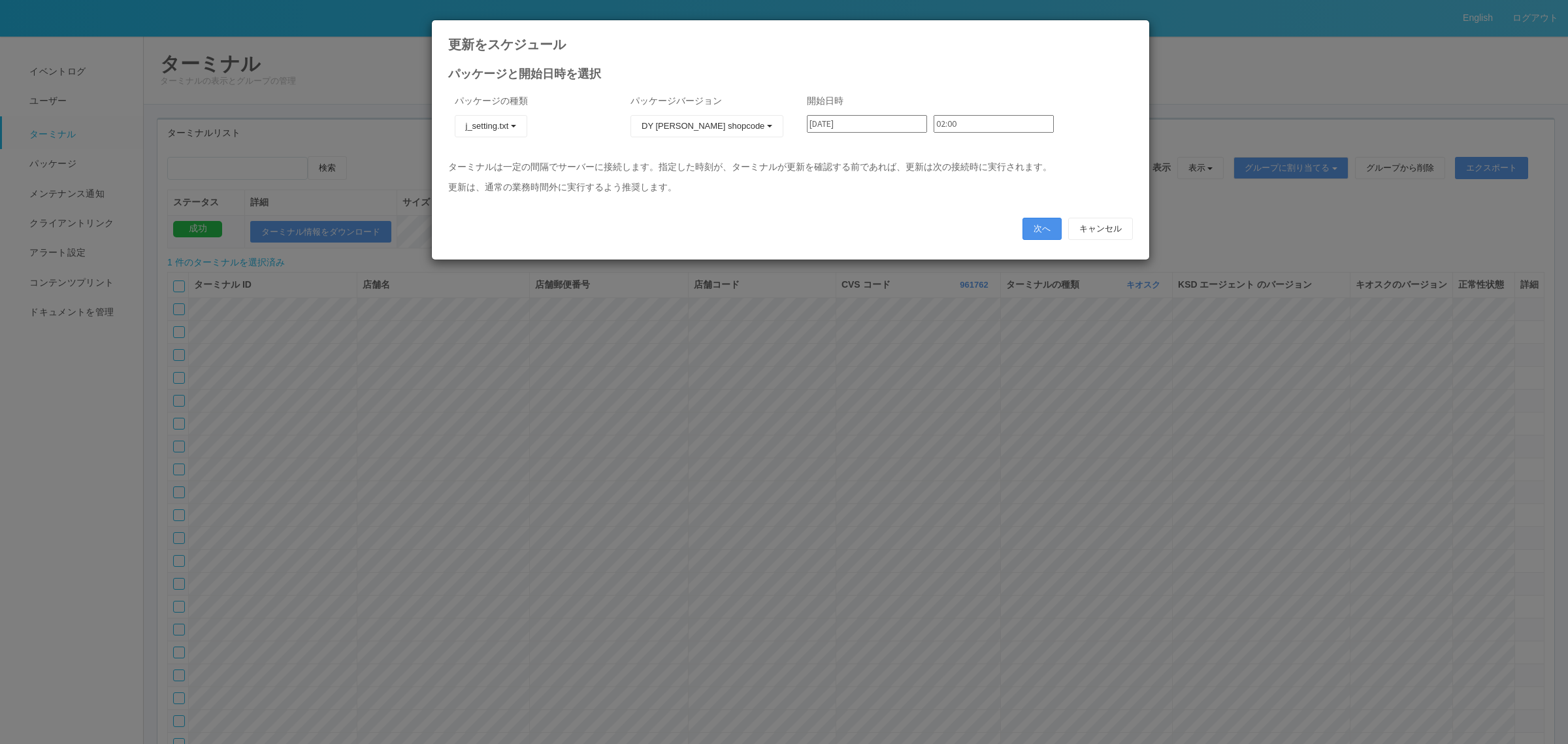
click at [1037, 229] on button "次へ" at bounding box center [1042, 229] width 39 height 22
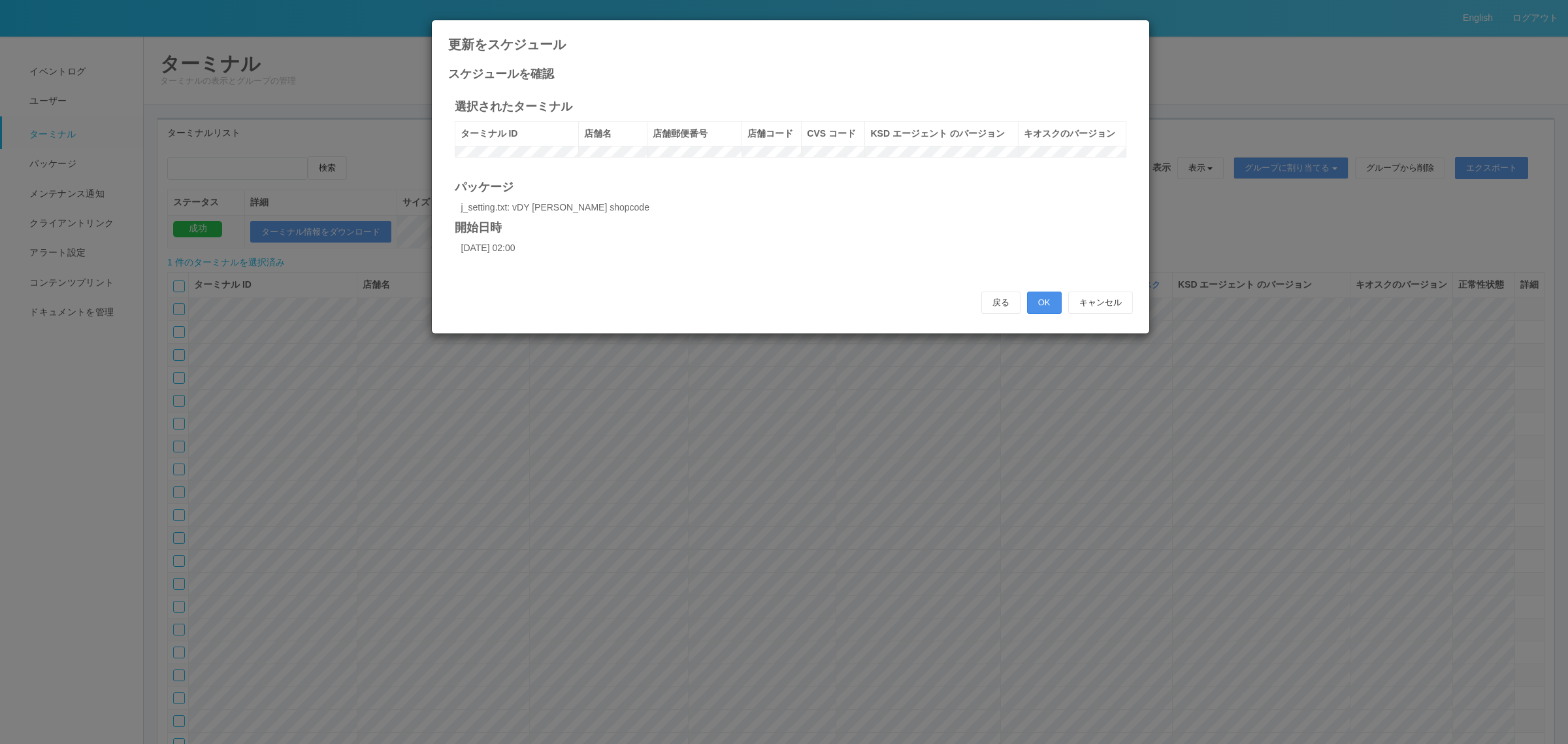
click at [1041, 314] on button "OK" at bounding box center [1044, 302] width 35 height 22
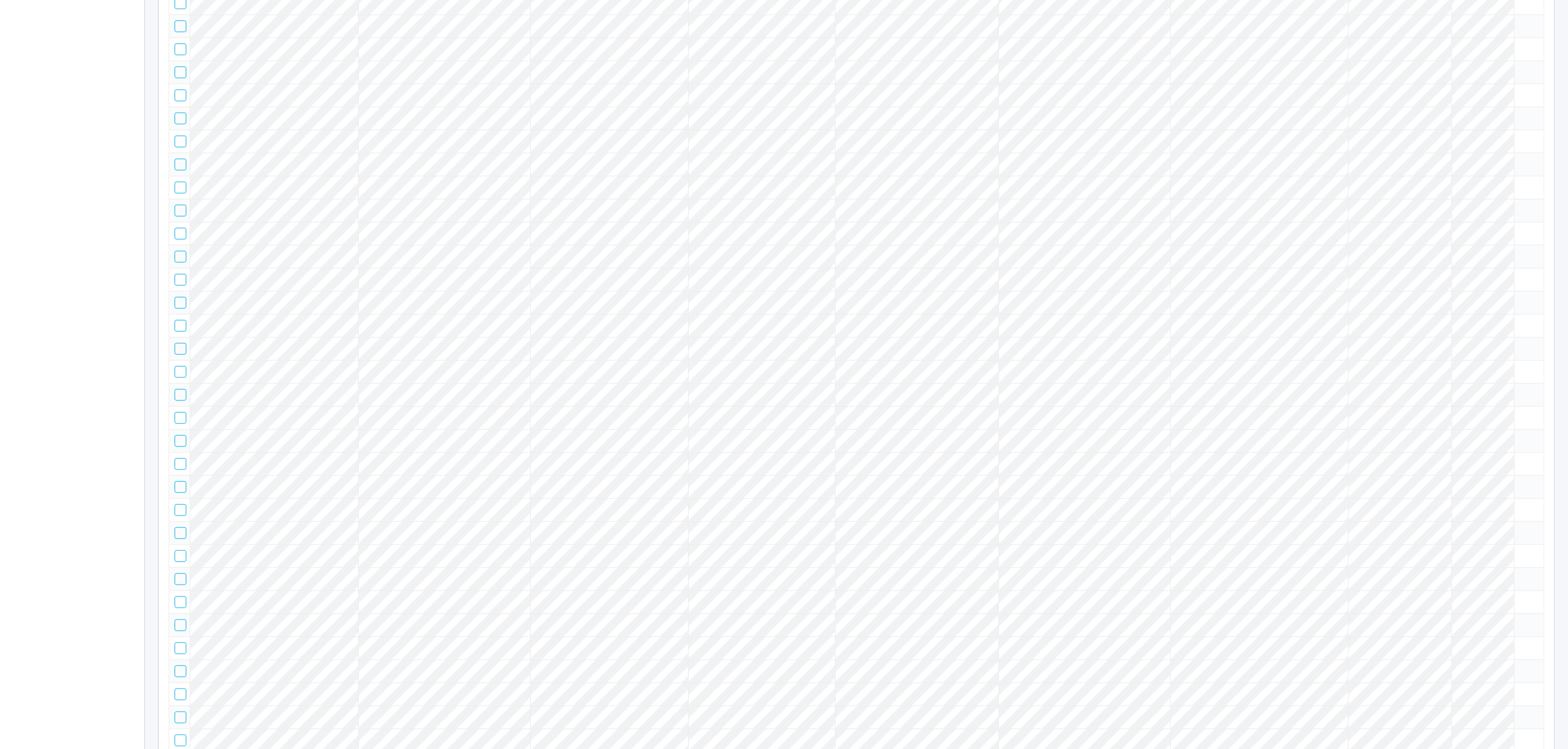
scroll to position [23212, 0]
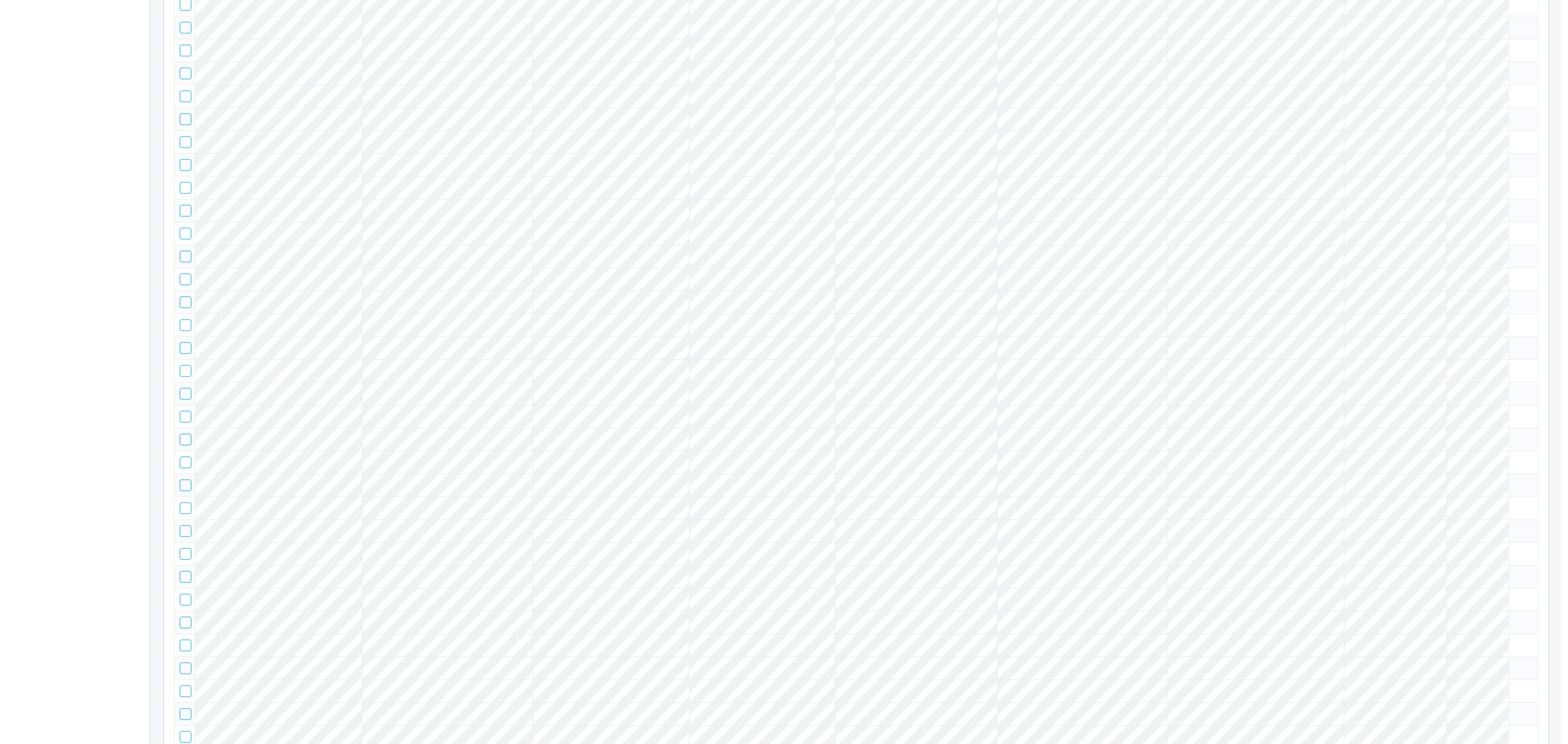
scroll to position [0, 0]
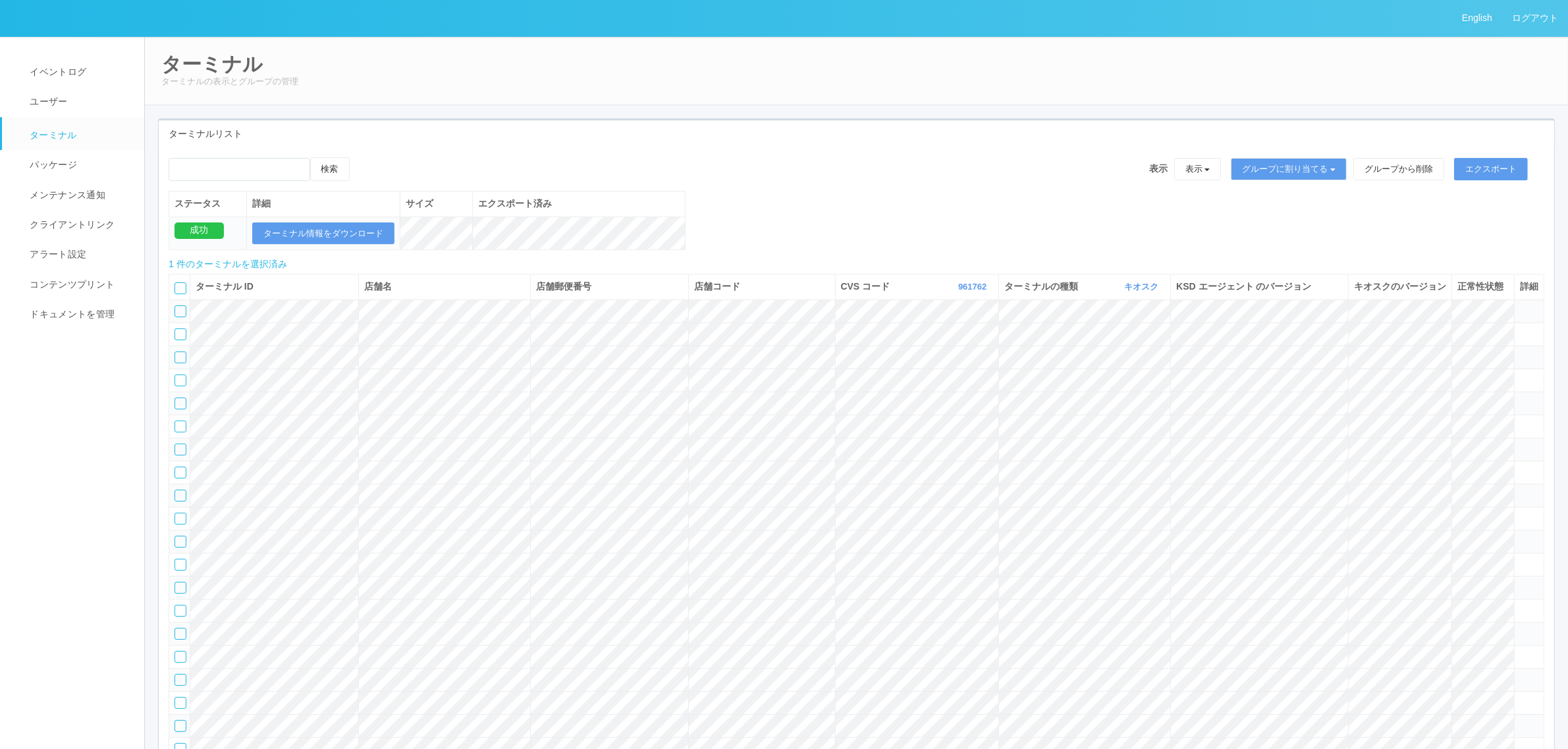
click at [363, 157] on icon at bounding box center [363, 157] width 0 height 0
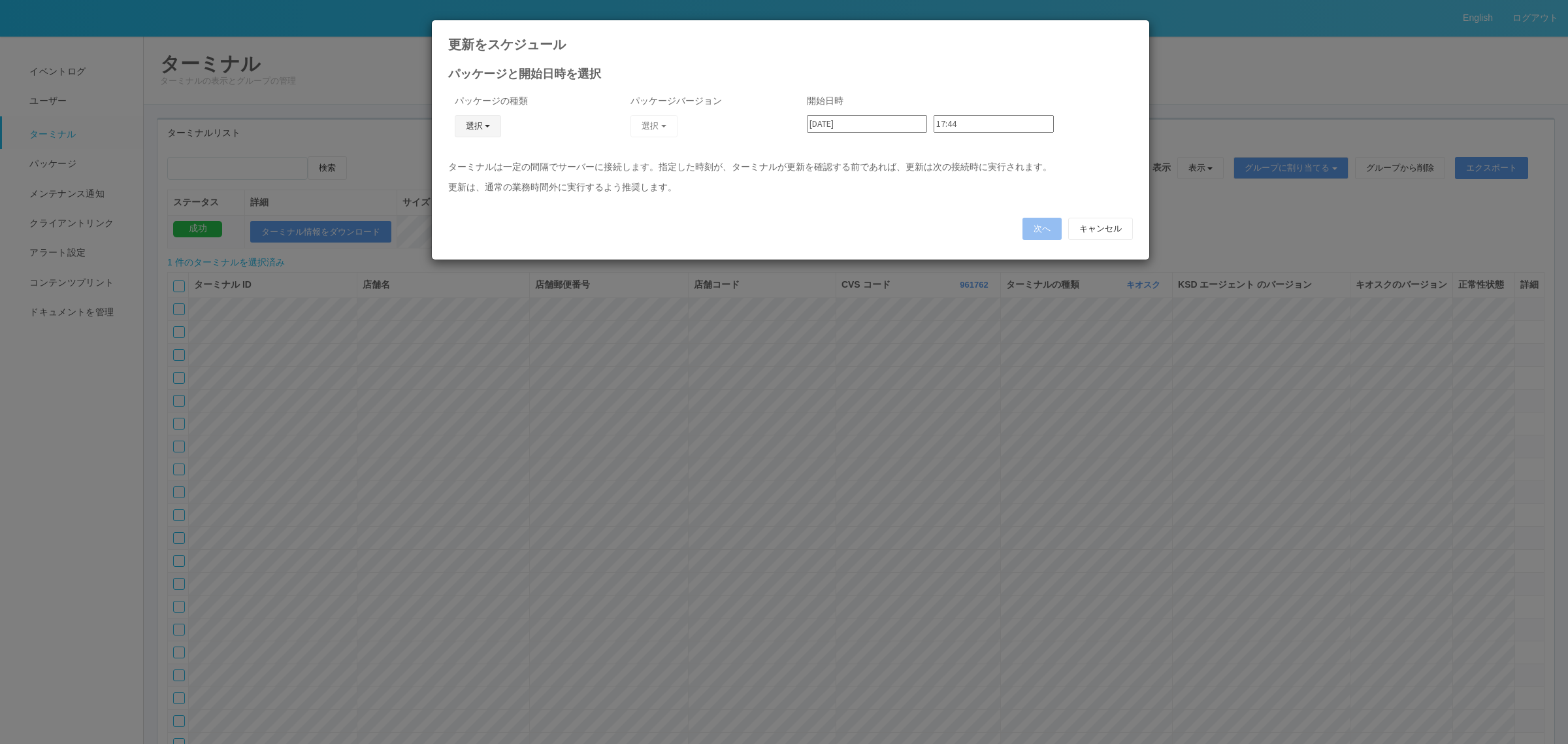
click at [469, 128] on button "選択" at bounding box center [478, 126] width 47 height 22
click at [477, 201] on link "j_setting.txt" at bounding box center [458, 203] width 103 height 20
click at [647, 123] on button "選択" at bounding box center [654, 126] width 47 height 22
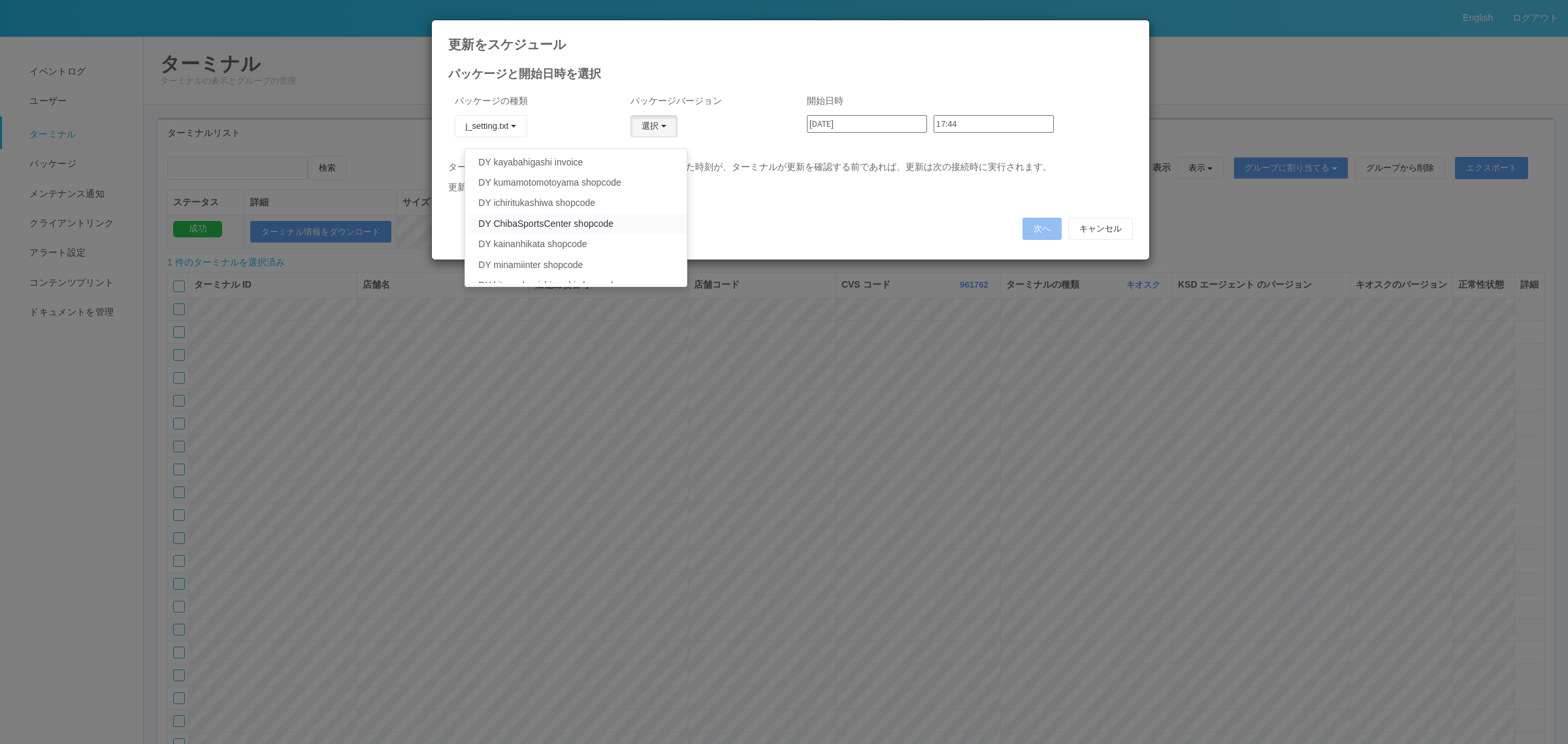
click at [655, 217] on link "DY ChibaSportsCenter shopcode" at bounding box center [576, 224] width 221 height 20
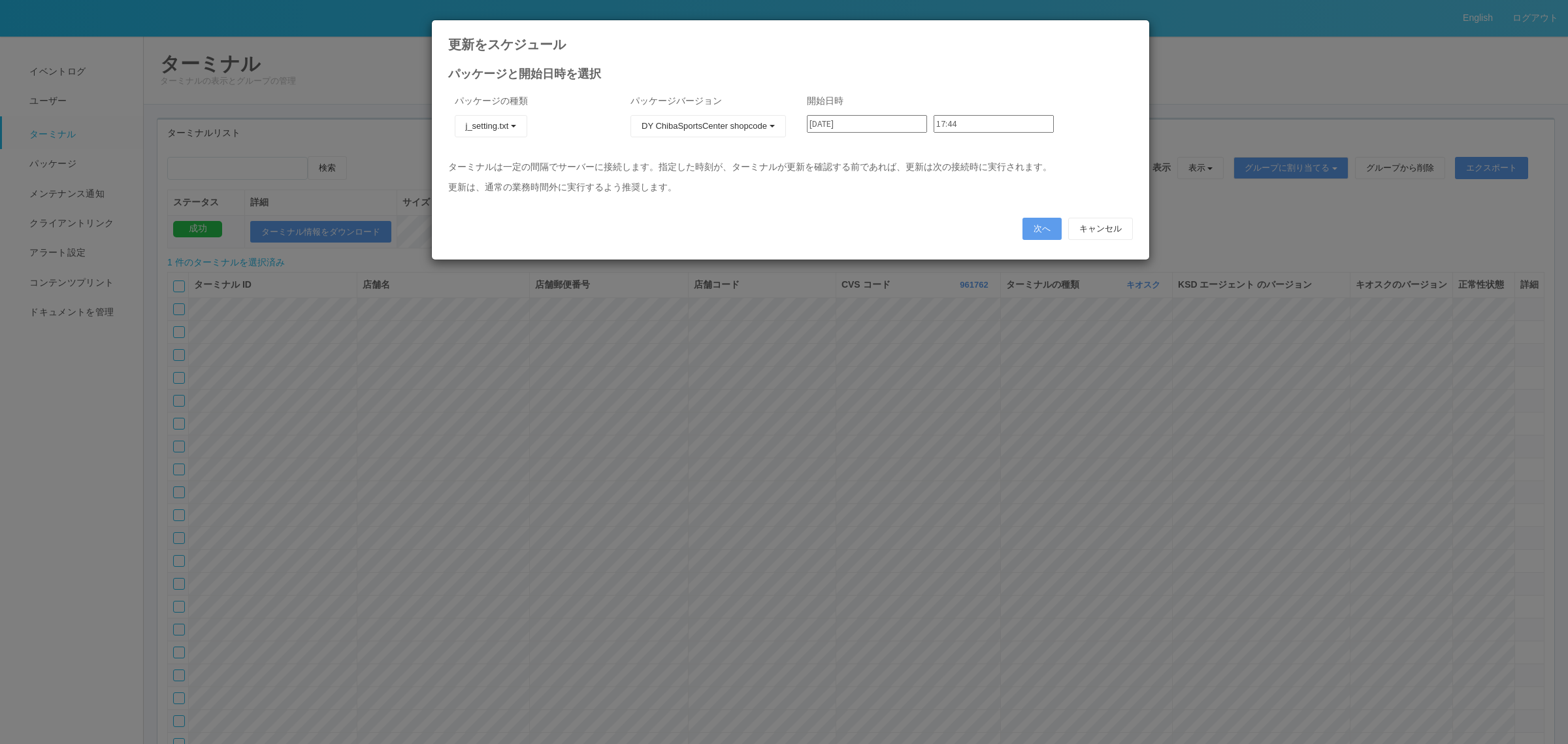
click at [877, 124] on input "[DATE]" at bounding box center [866, 124] width 120 height 18
click at [832, 410] on div "8" at bounding box center [821, 416] width 22 height 13
type input "[DATE]"
click at [961, 121] on input "17:44" at bounding box center [993, 124] width 120 height 18
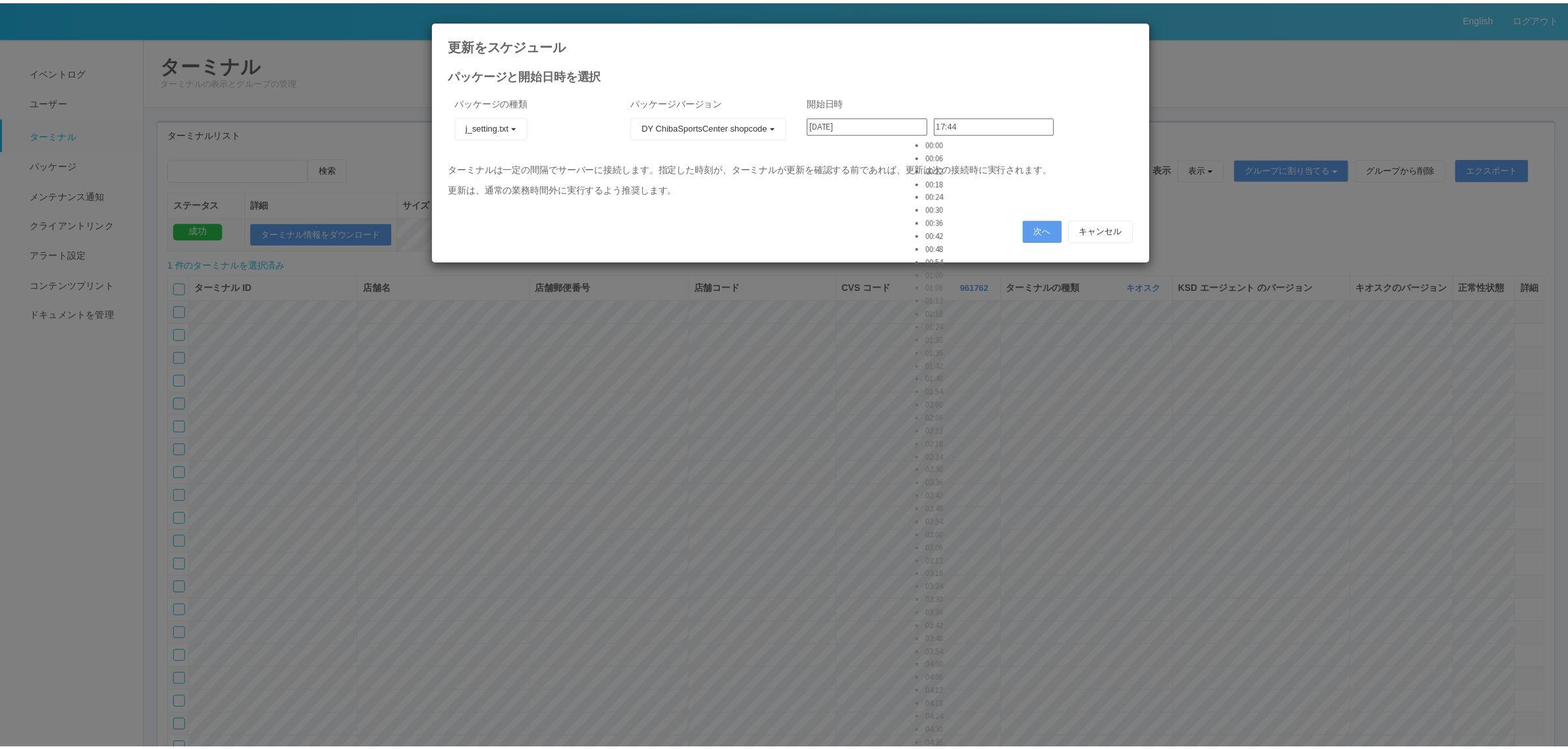
scroll to position [395, 0]
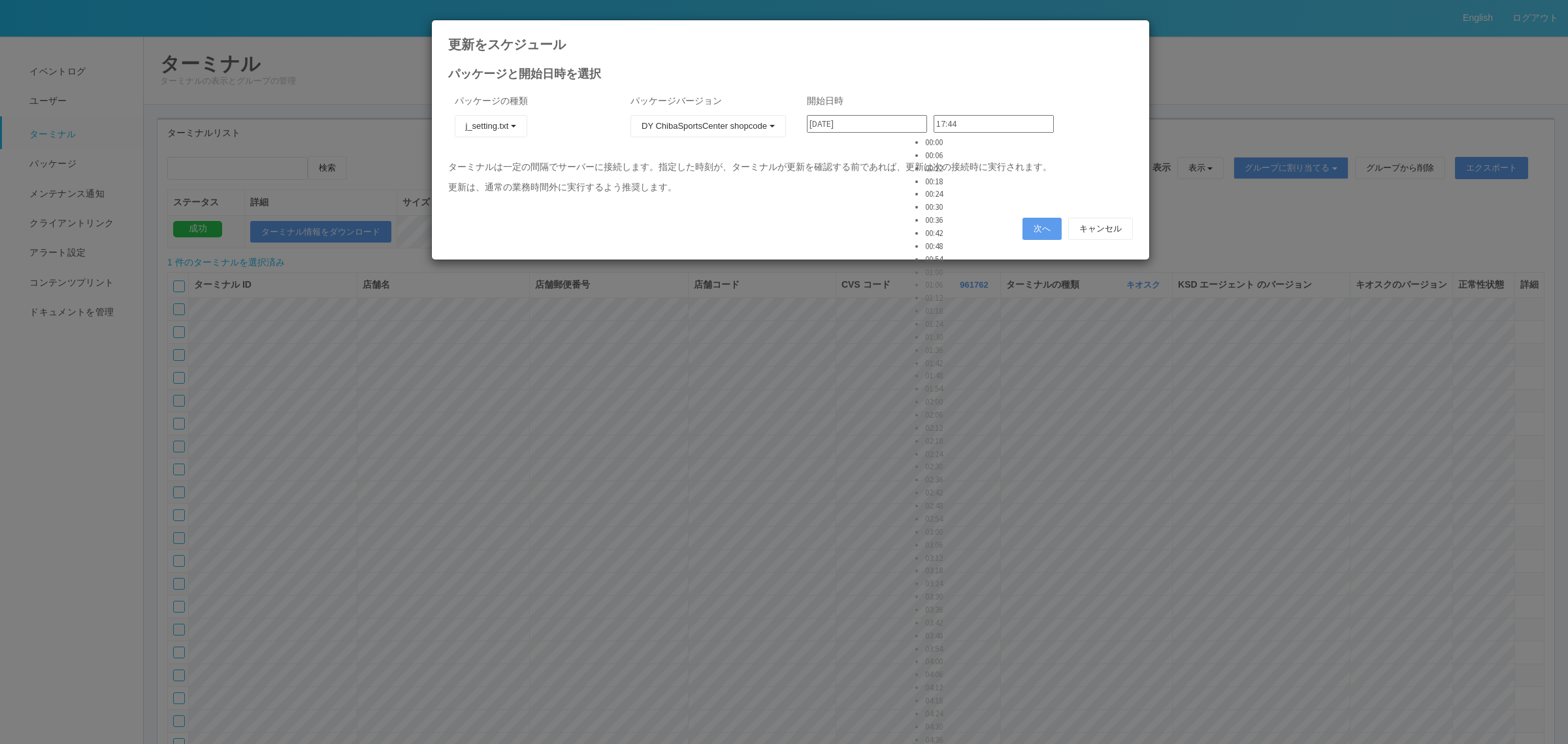
click at [954, 408] on li "02:06" at bounding box center [942, 414] width 33 height 13
type input "02:06"
click at [1026, 227] on button "次へ" at bounding box center [1042, 229] width 39 height 22
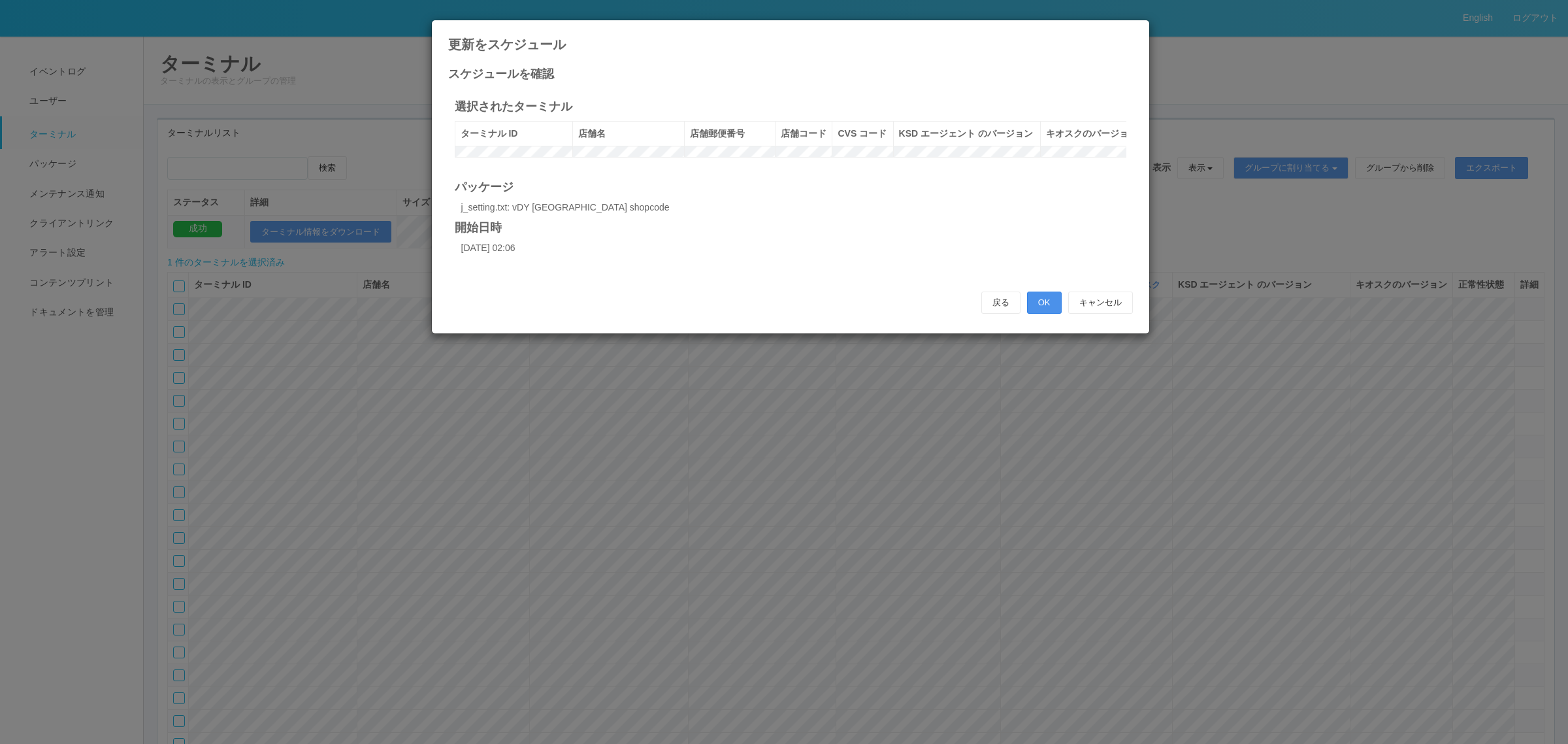
click at [1049, 314] on button "OK" at bounding box center [1044, 302] width 35 height 22
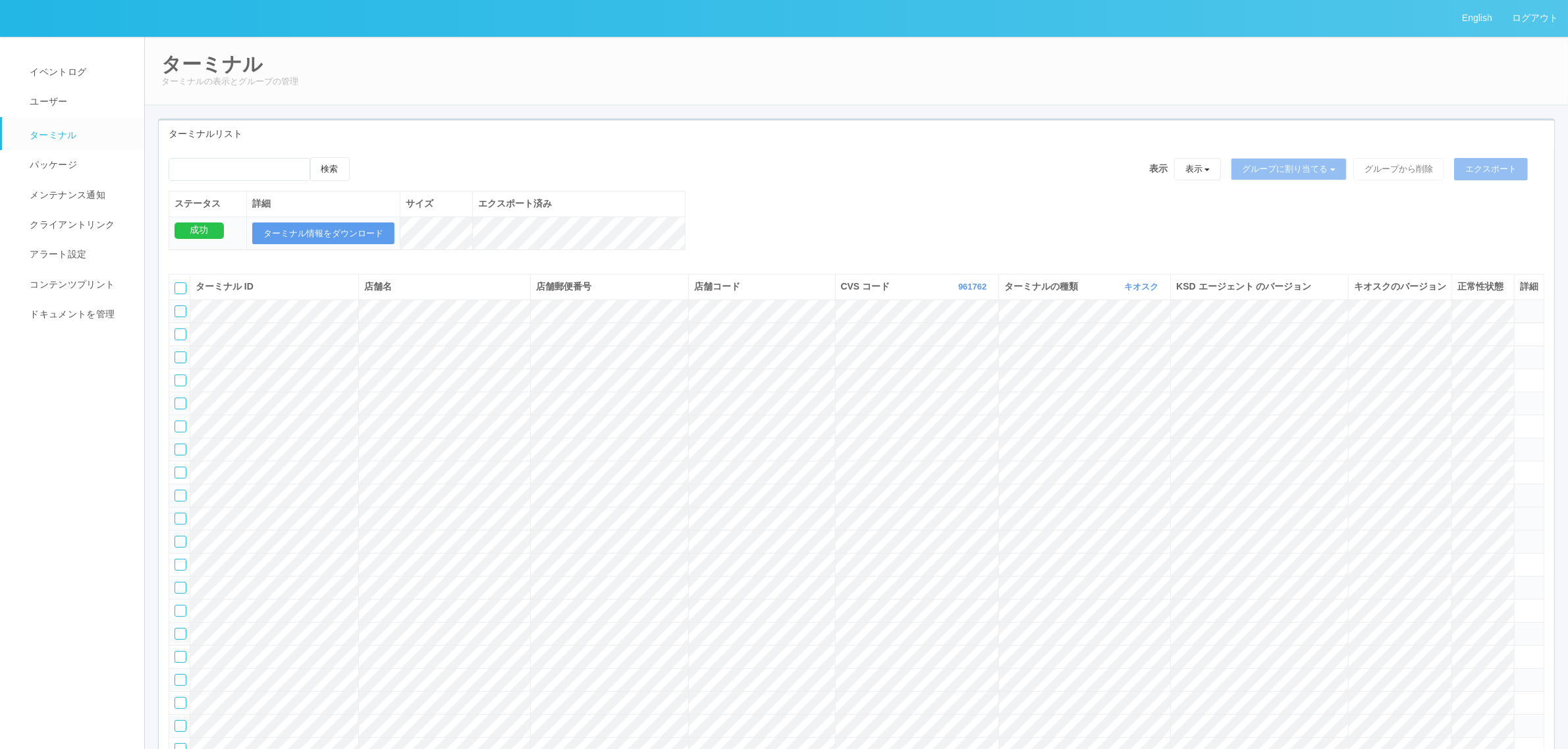
scroll to position [27599, 0]
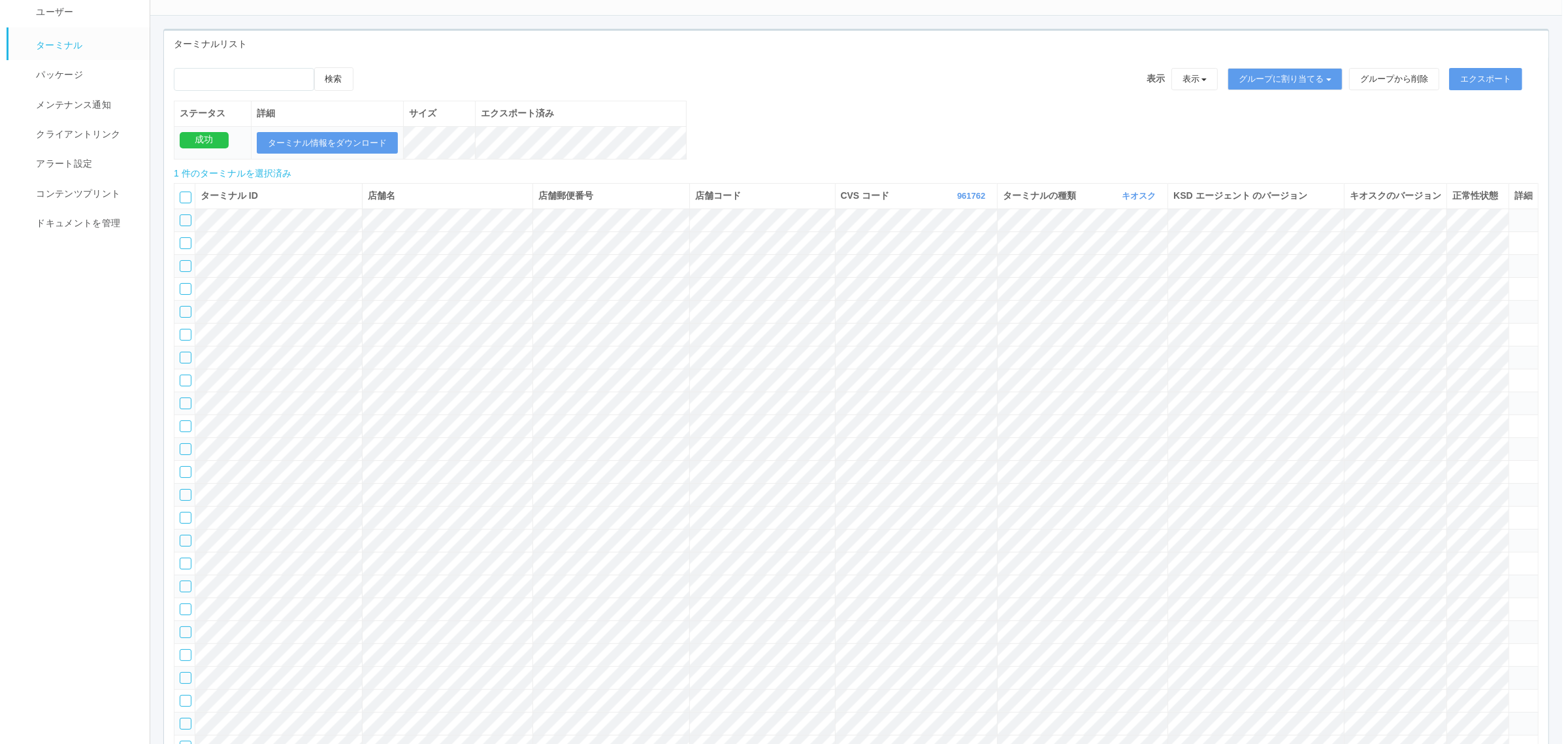
scroll to position [0, 0]
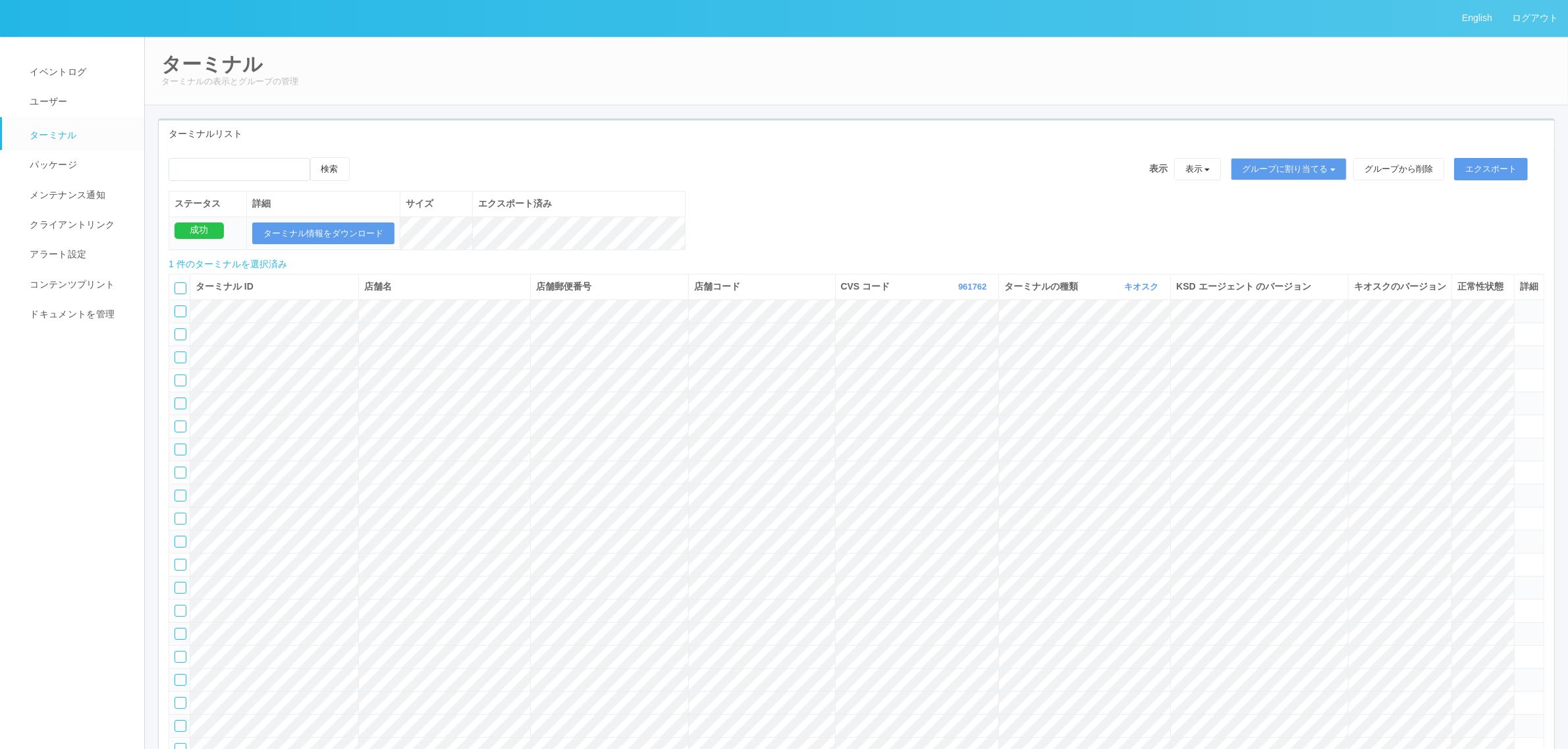
click at [363, 157] on icon at bounding box center [363, 157] width 0 height 0
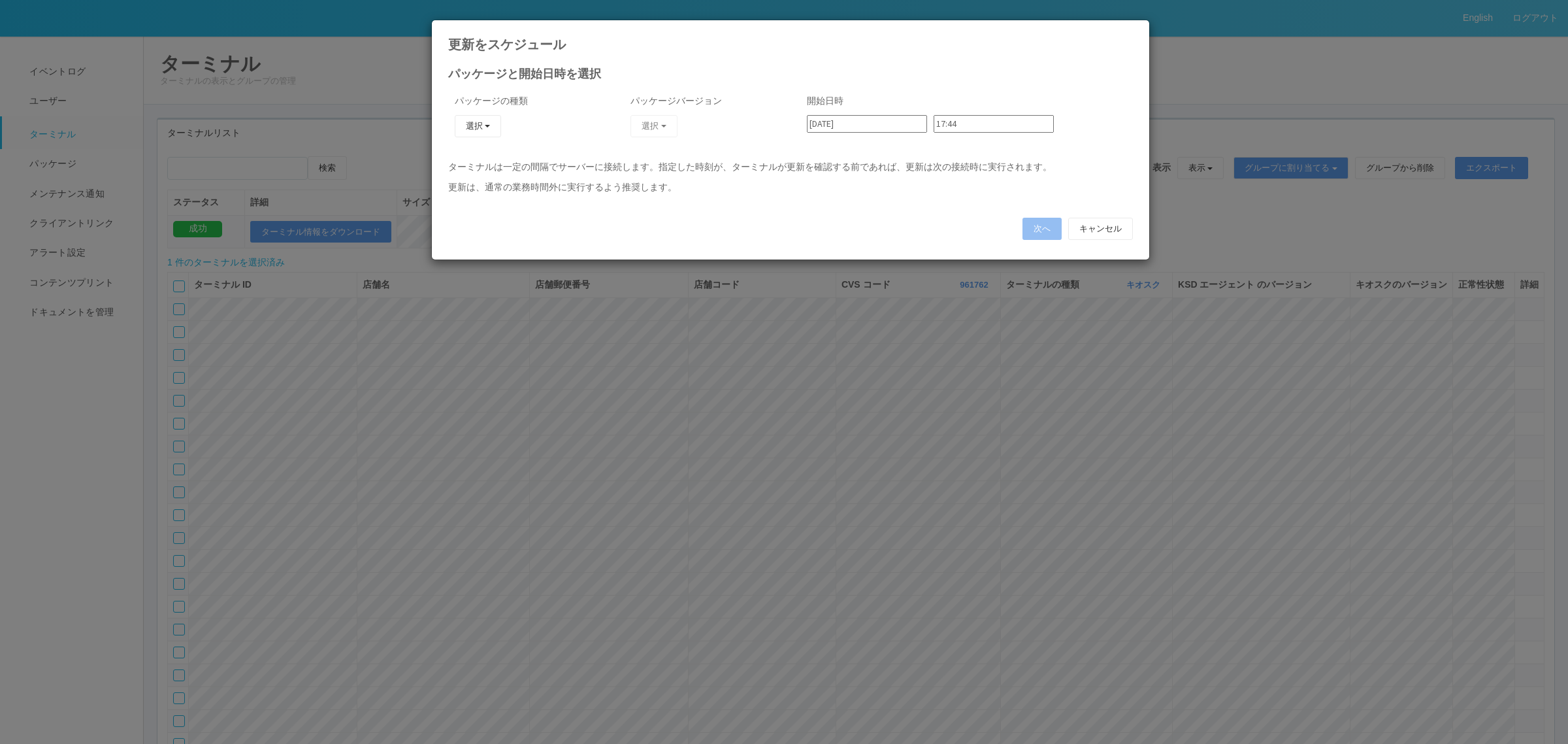
click at [379, 165] on div "更新をスケジュール パッケージと開始日時を選択 パッケージの種類 選択 KSD エージェント キオスク j_setting.txt パッケージバージョン 選択…" at bounding box center [784, 372] width 1568 height 744
type input "14:50"
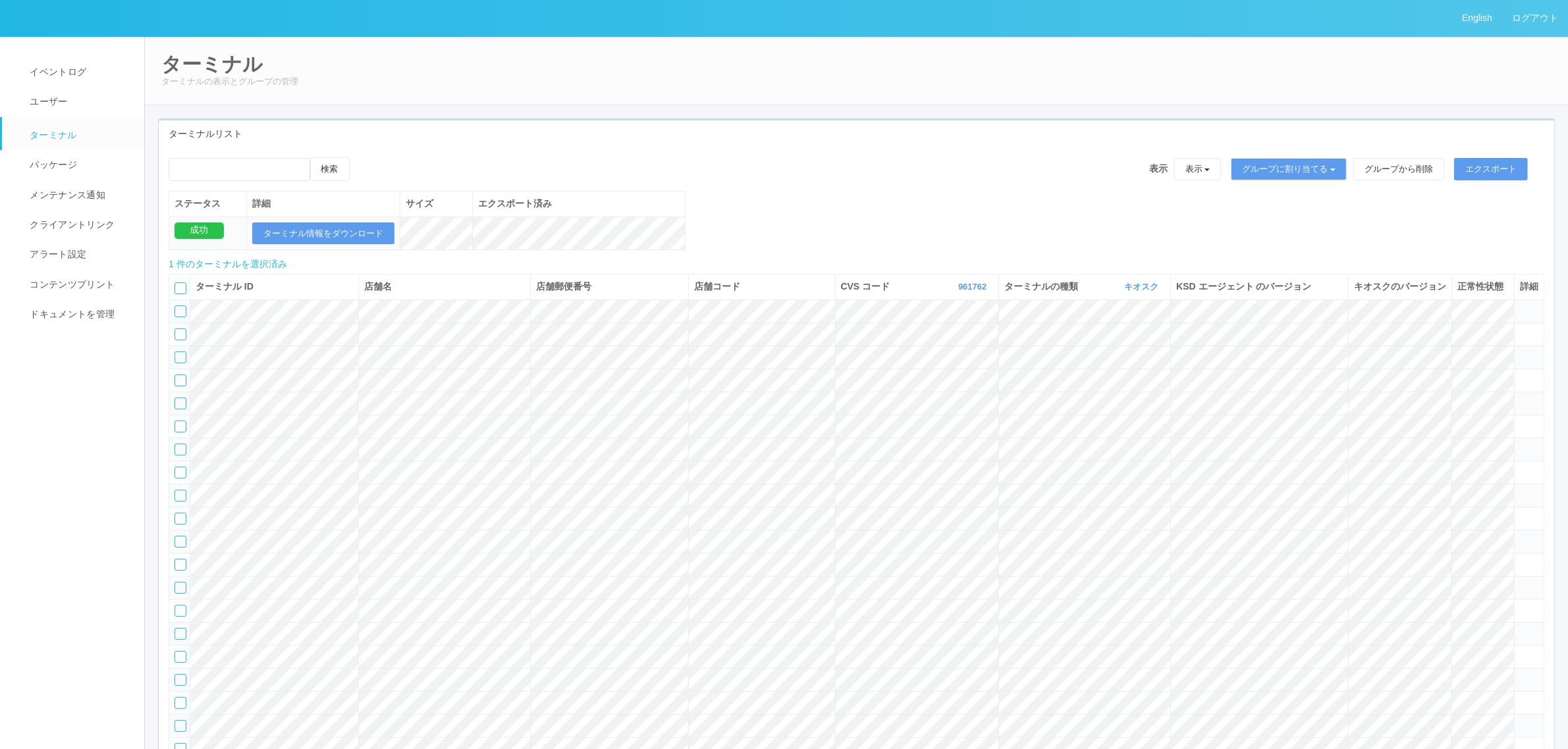
click at [363, 157] on icon at bounding box center [363, 157] width 0 height 0
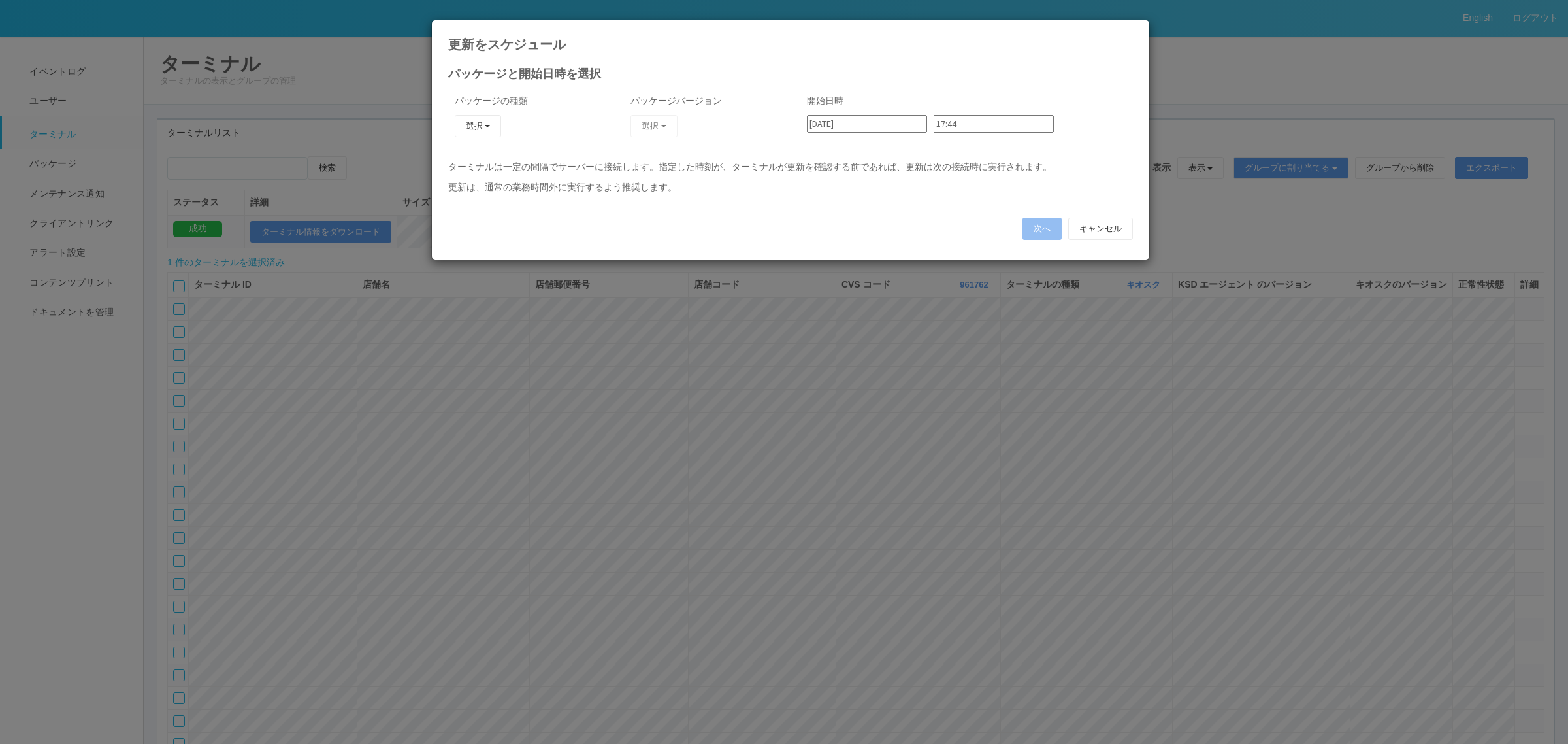
click at [491, 111] on div "パッケージの種類 選択 KSD エージェント キオスク j_setting.txt" at bounding box center [526, 123] width 157 height 73
drag, startPoint x: 482, startPoint y: 125, endPoint x: 485, endPoint y: 132, distance: 7.6
click at [485, 125] on button "選択" at bounding box center [478, 126] width 47 height 22
click at [482, 206] on link "j_setting.txt" at bounding box center [458, 203] width 103 height 20
click at [652, 130] on button "選択" at bounding box center [654, 126] width 47 height 22
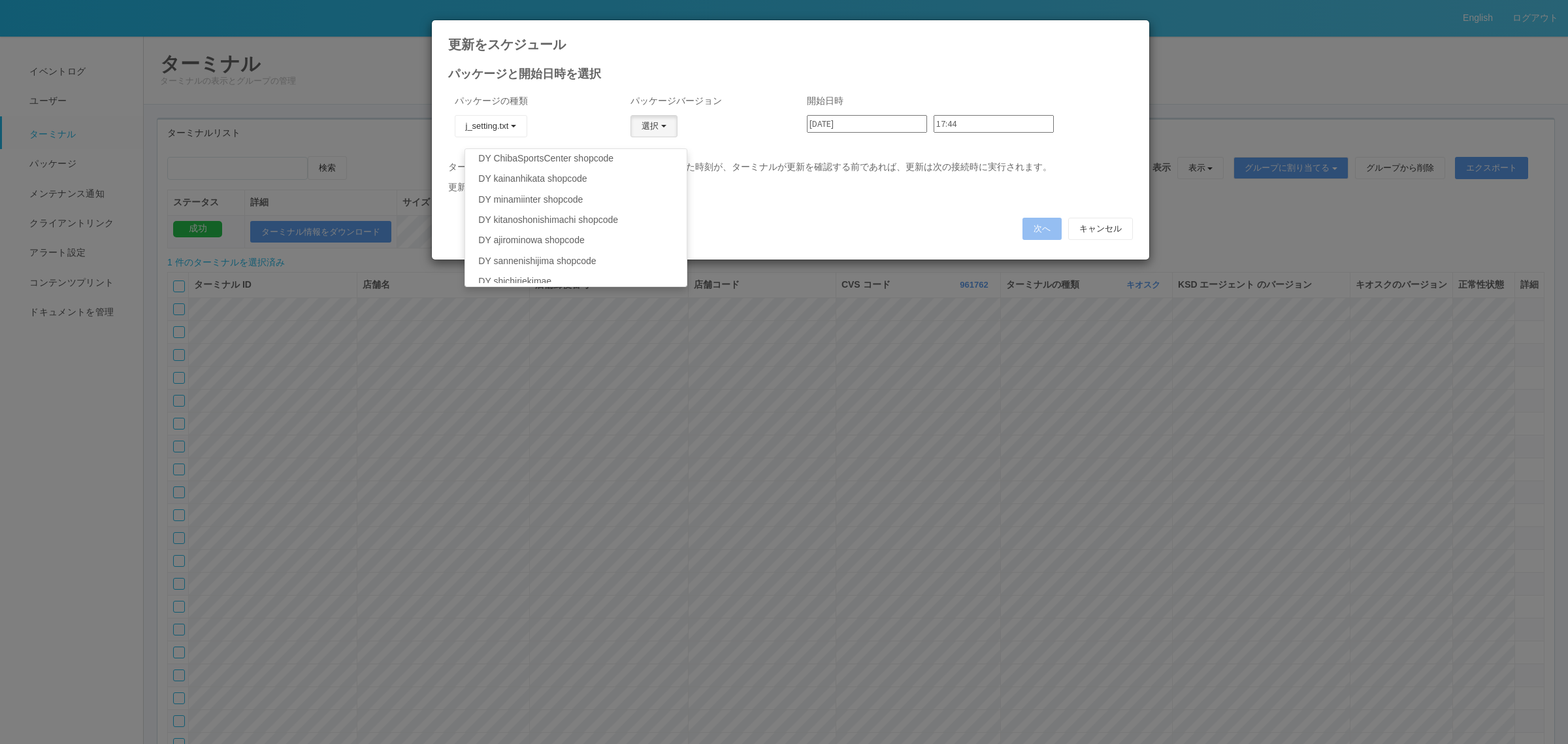
scroll to position [98, 0]
click at [567, 225] on link "DY sannenishijima shopcode" at bounding box center [576, 229] width 221 height 20
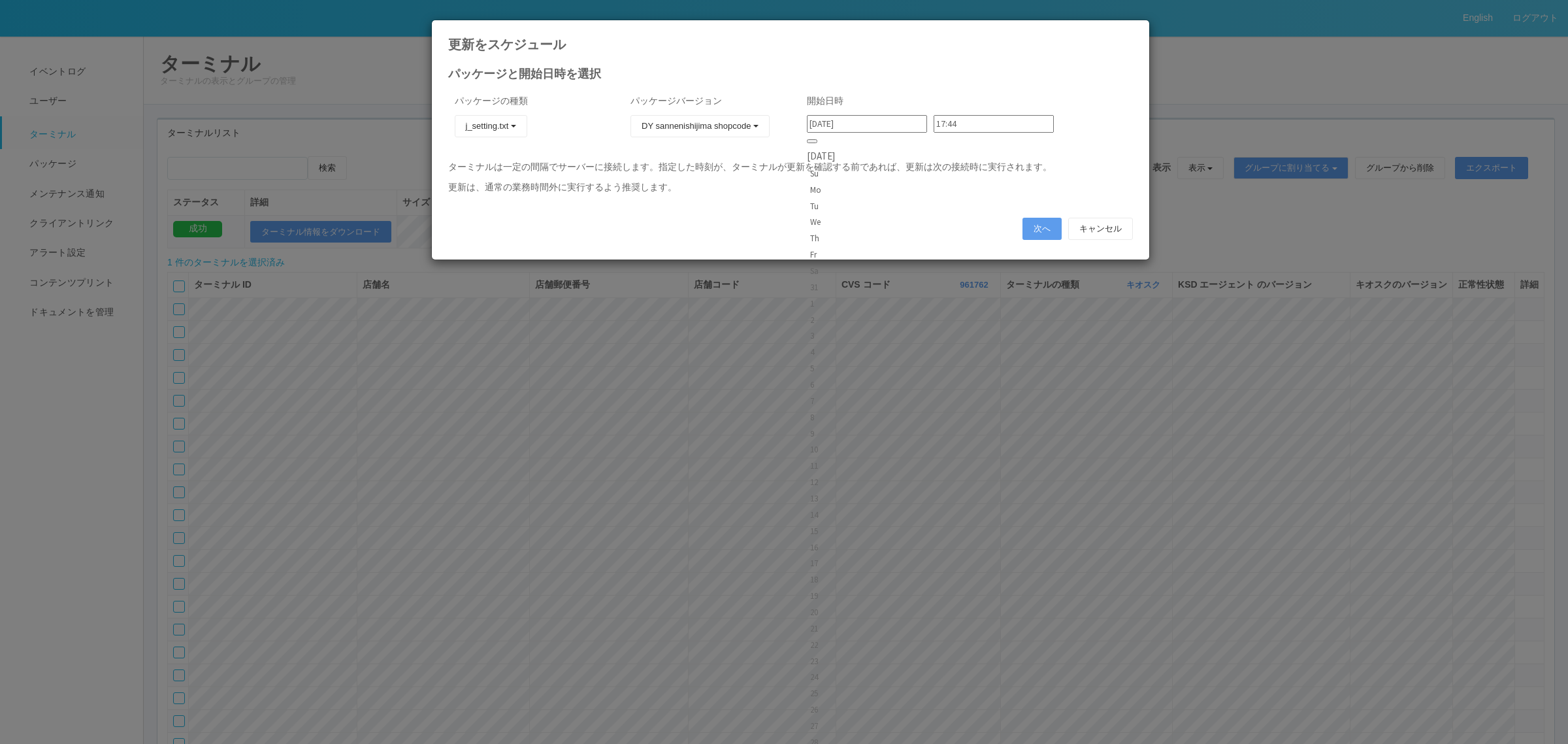
click at [883, 124] on input "[DATE]" at bounding box center [866, 124] width 120 height 18
click at [832, 410] on div "8" at bounding box center [821, 416] width 22 height 13
type input "[DATE]"
click at [944, 121] on input "17:44" at bounding box center [993, 124] width 120 height 18
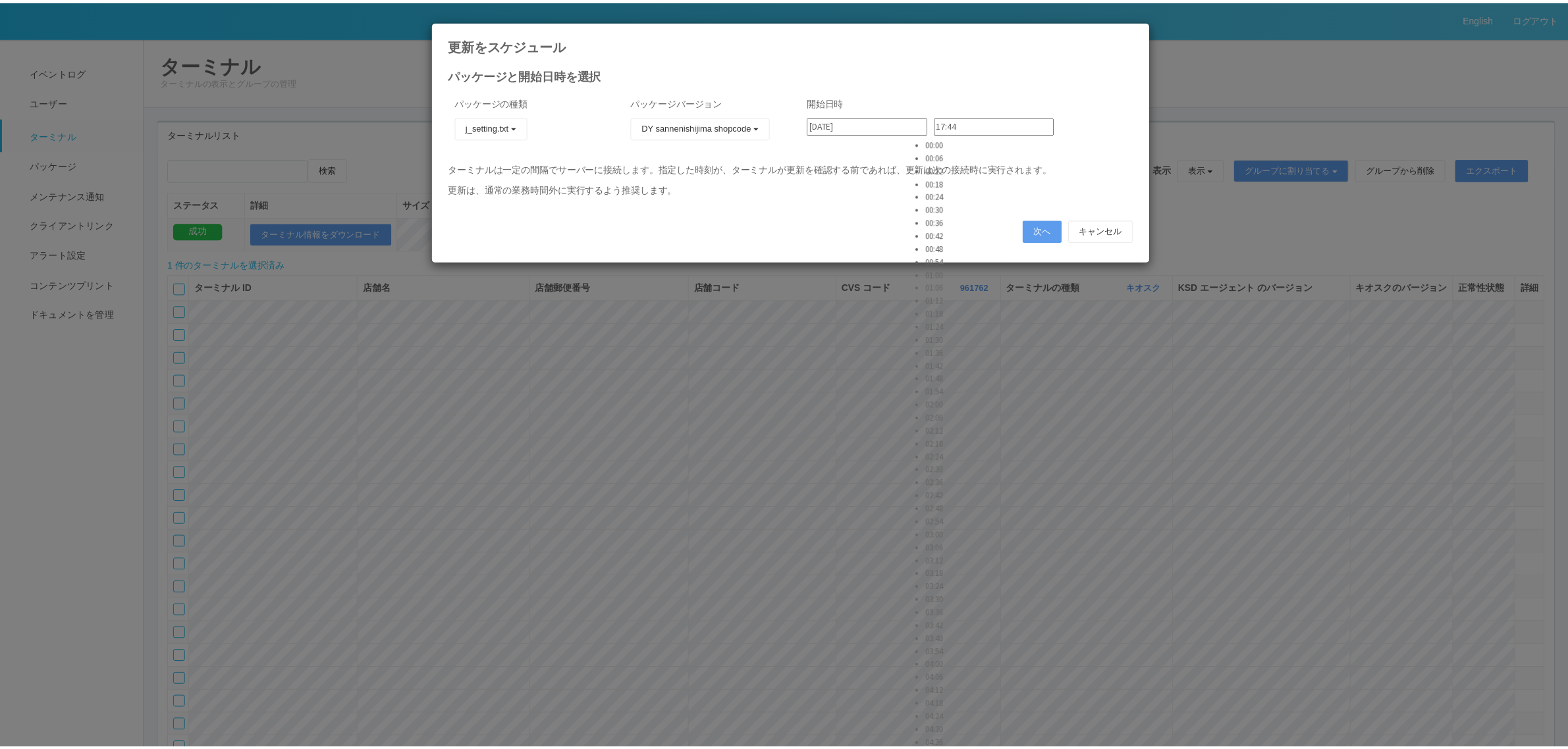
scroll to position [326, 0]
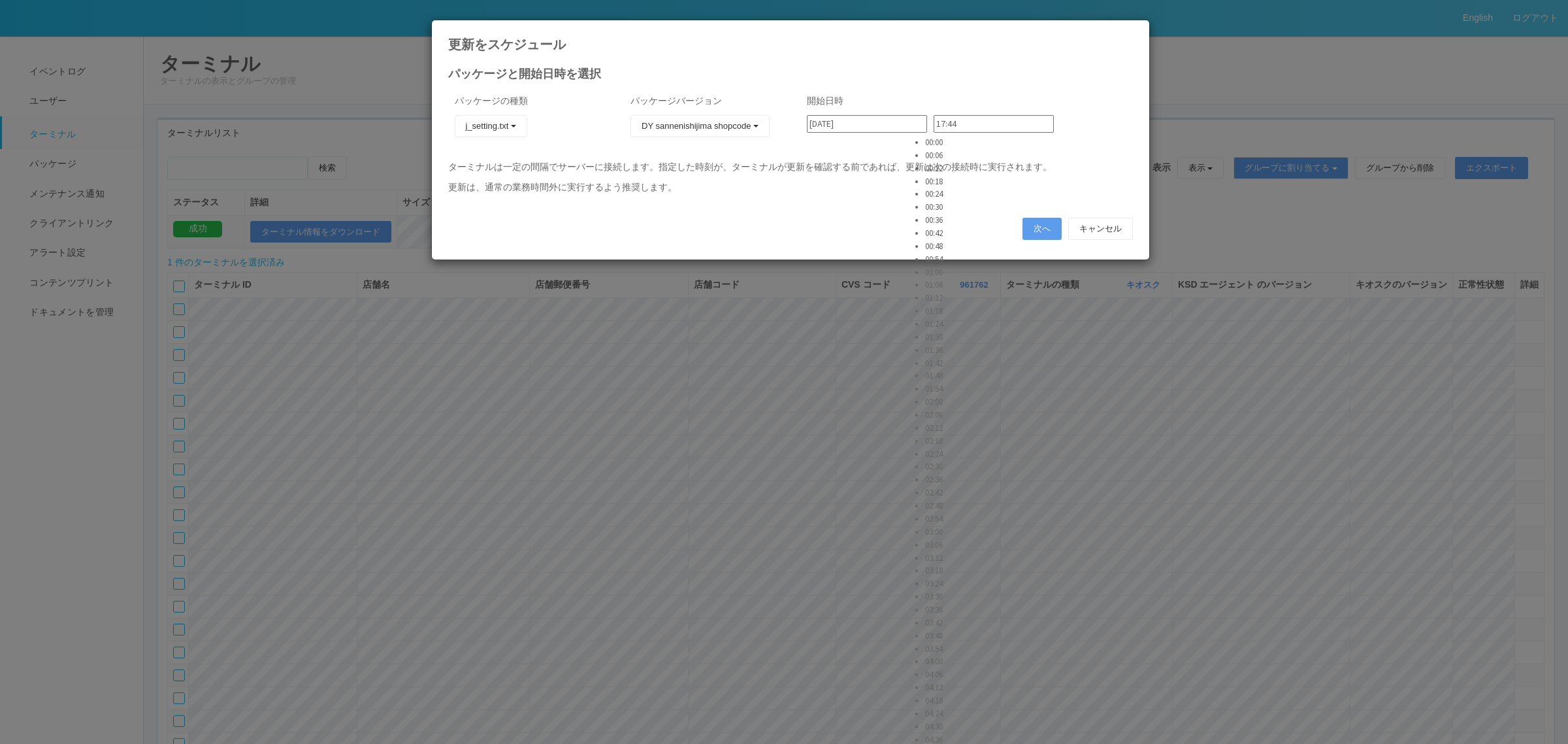
click at [951, 422] on li "02:12" at bounding box center [942, 428] width 33 height 13
type input "02:12"
click at [1044, 227] on button "次へ" at bounding box center [1042, 229] width 39 height 22
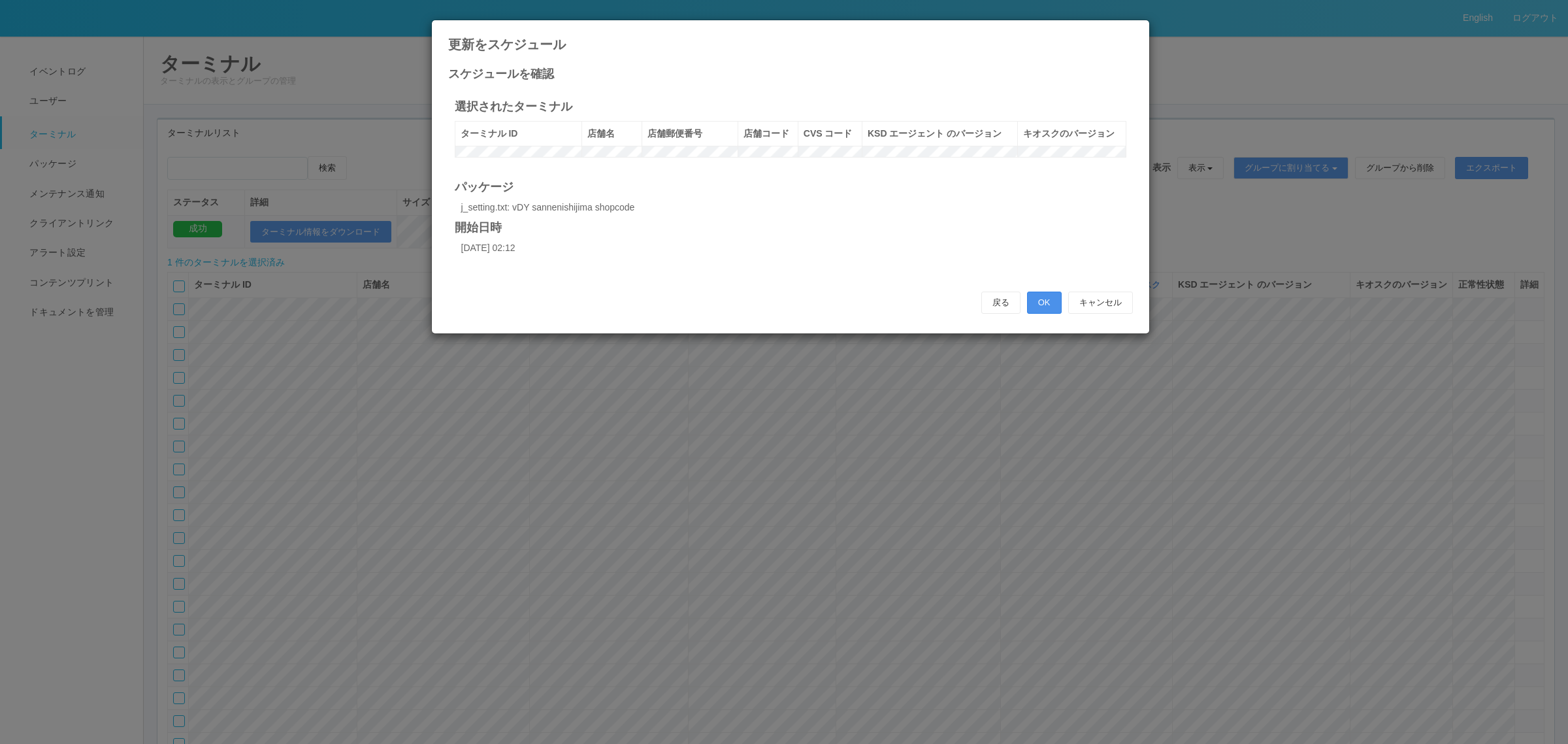
click at [1044, 305] on button "OK" at bounding box center [1044, 302] width 35 height 22
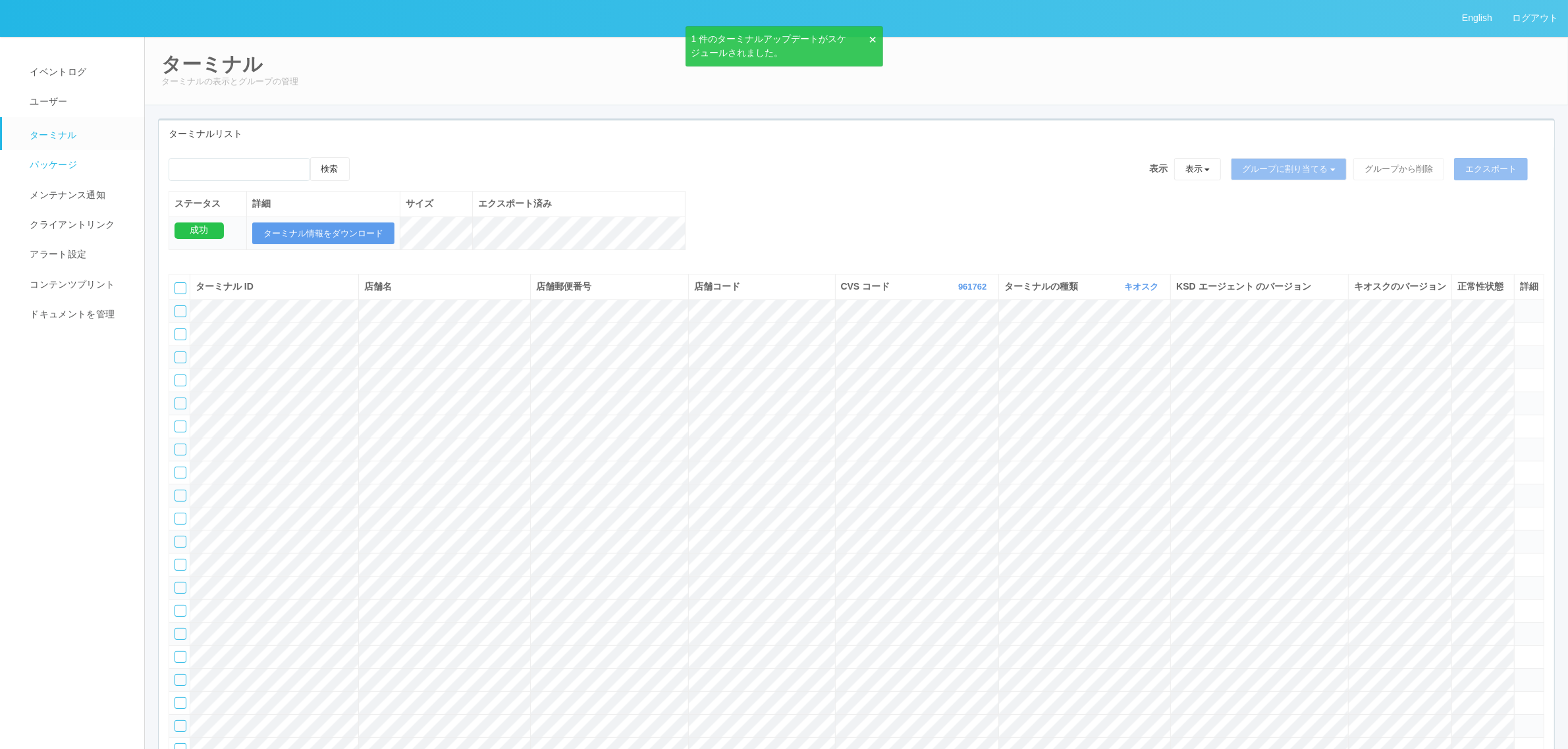
click at [74, 162] on span "パッケージ" at bounding box center [52, 164] width 51 height 10
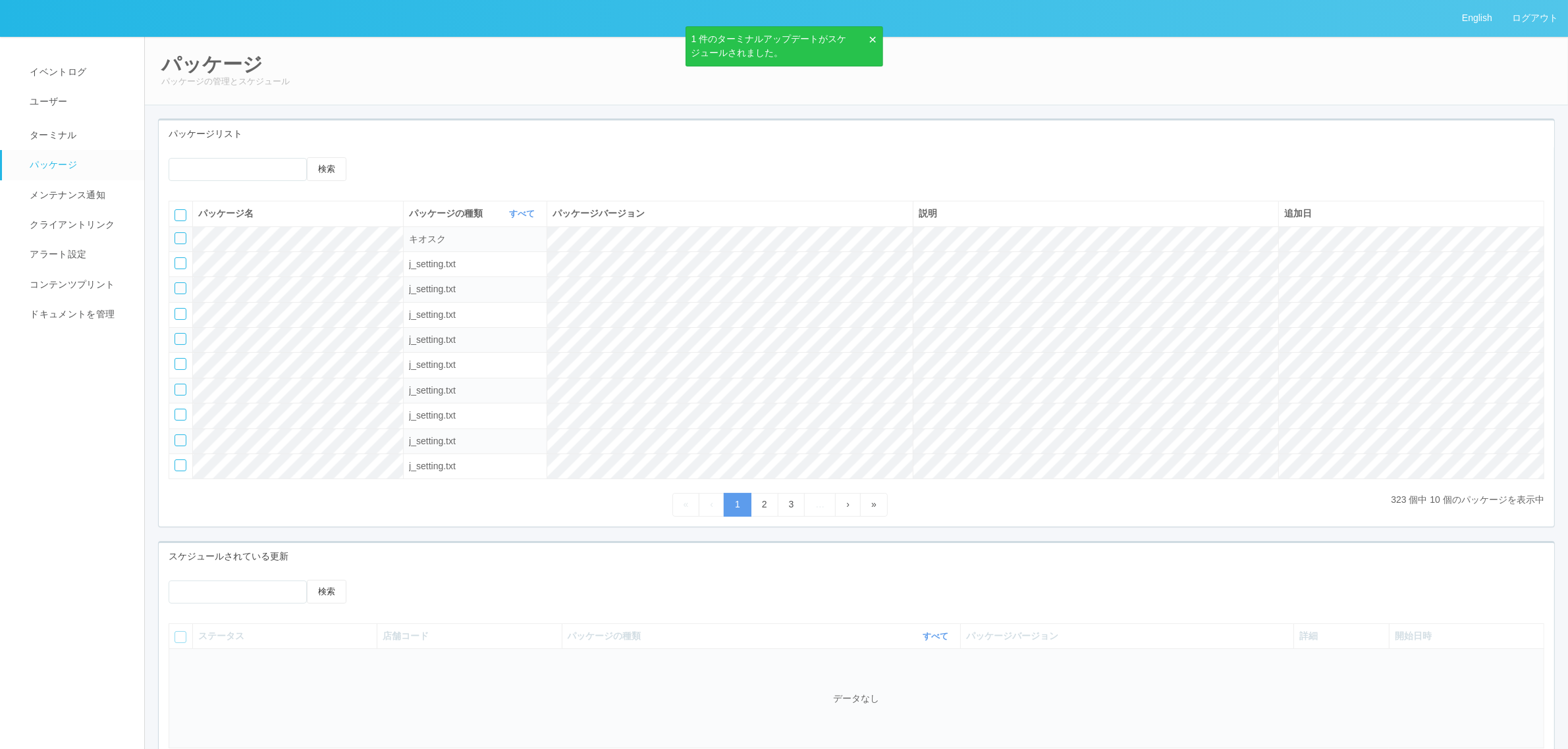
scroll to position [120, 0]
